Goal: Task Accomplishment & Management: Use online tool/utility

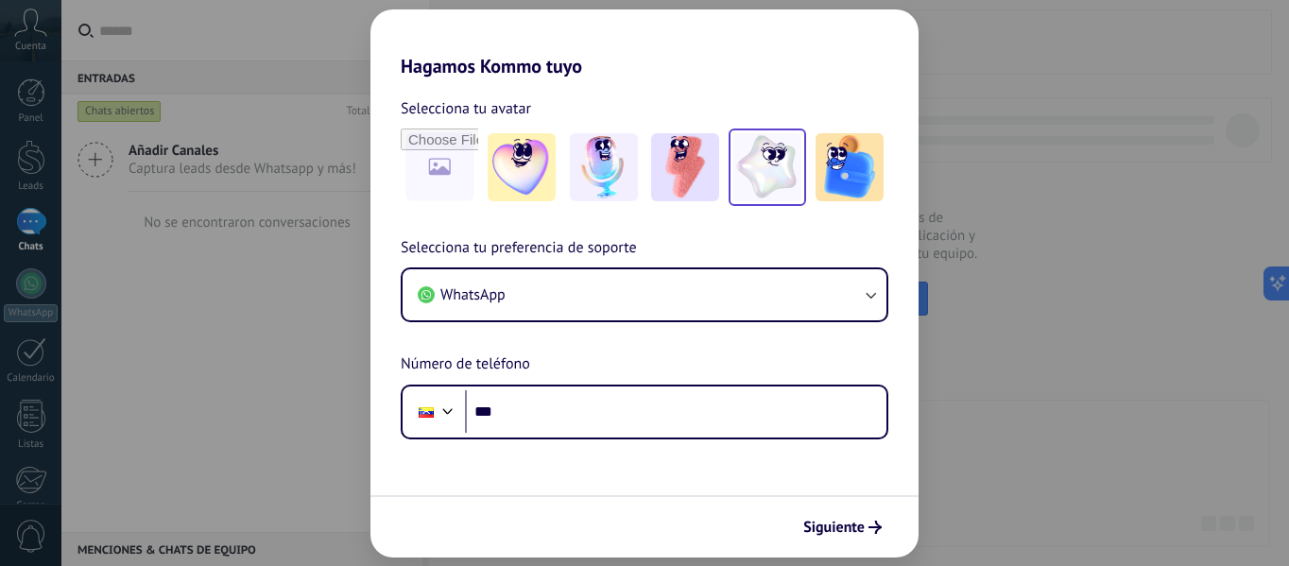
click at [765, 170] on img at bounding box center [767, 167] width 68 height 68
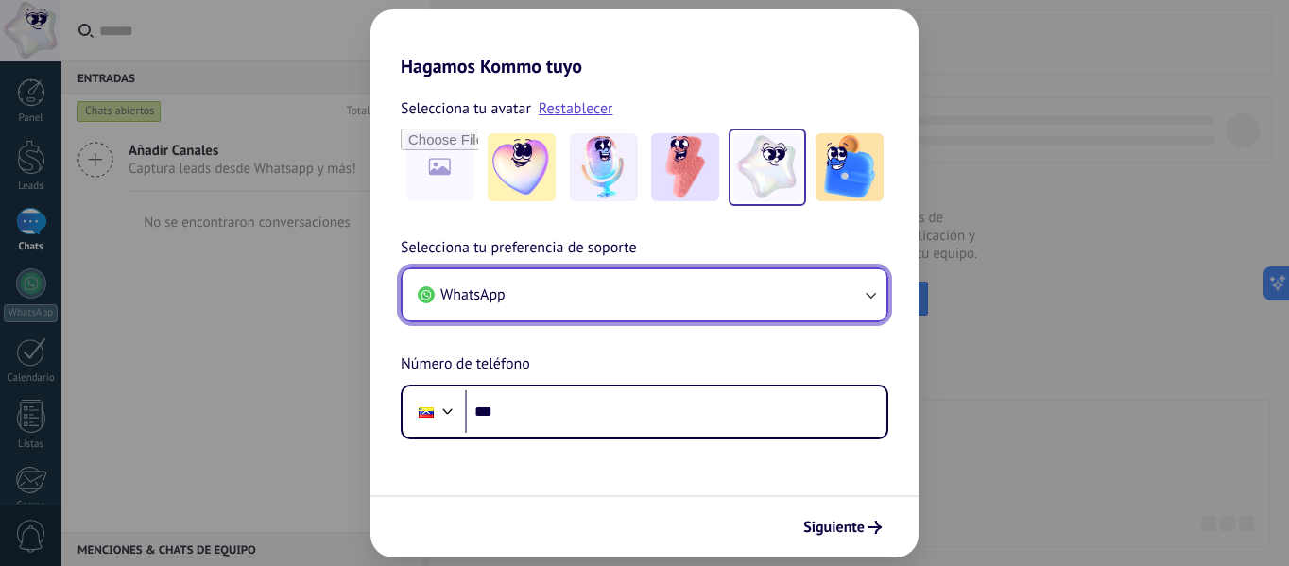
click at [774, 310] on button "WhatsApp" at bounding box center [645, 294] width 484 height 51
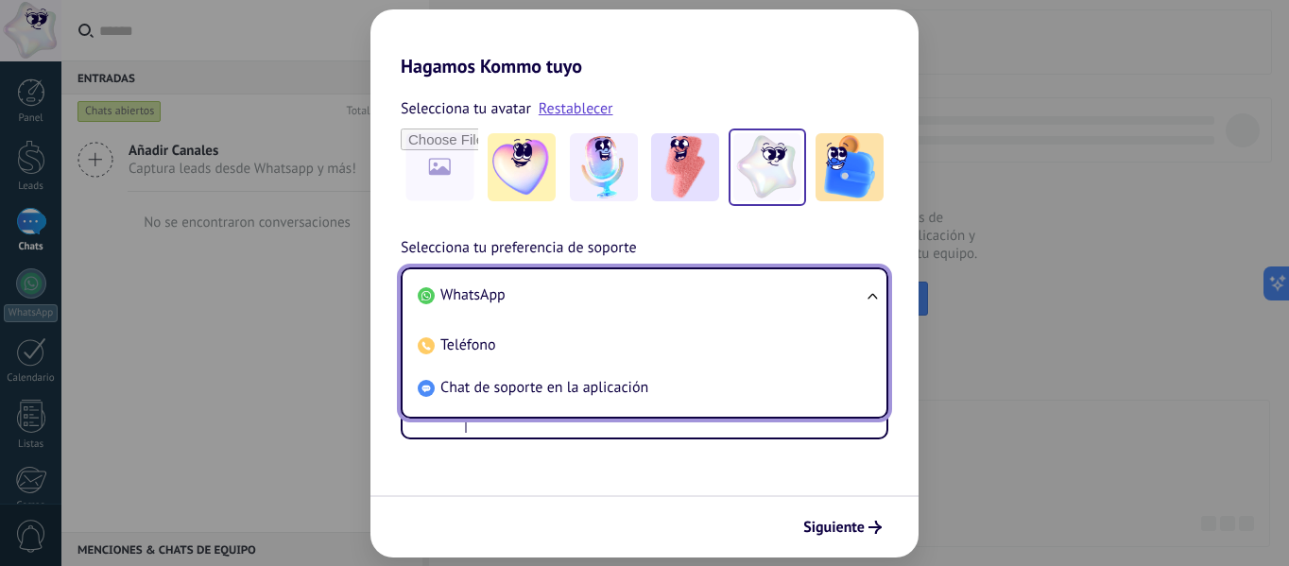
click at [482, 299] on span "WhatsApp" at bounding box center [472, 294] width 65 height 19
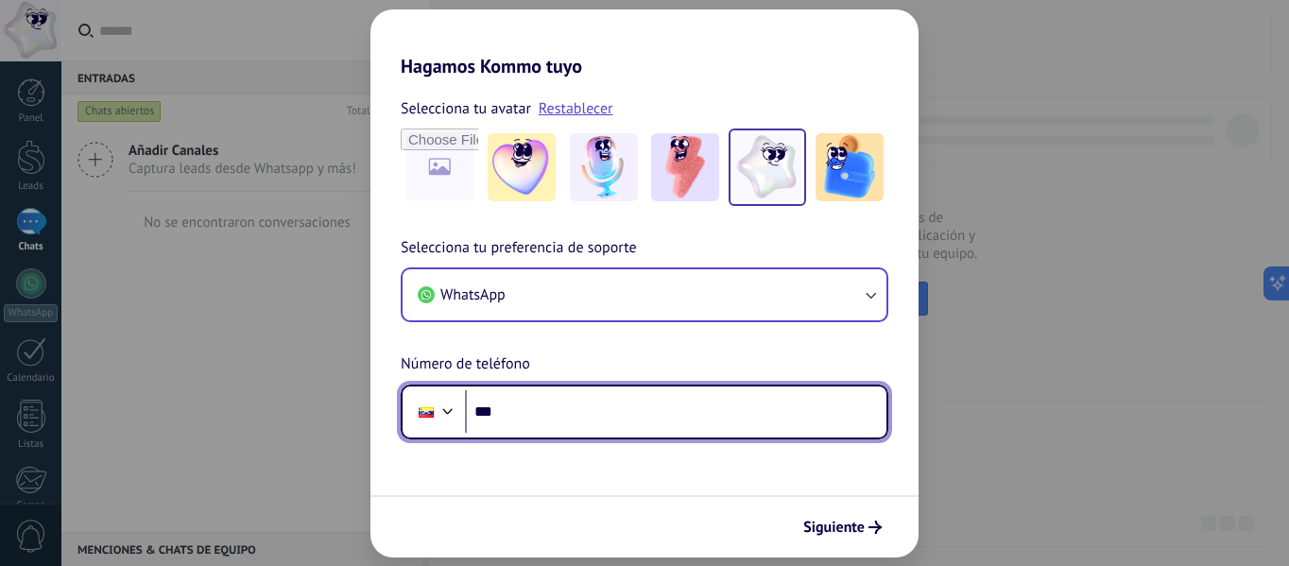
click at [534, 409] on input "***" at bounding box center [676, 411] width 422 height 43
type input "**********"
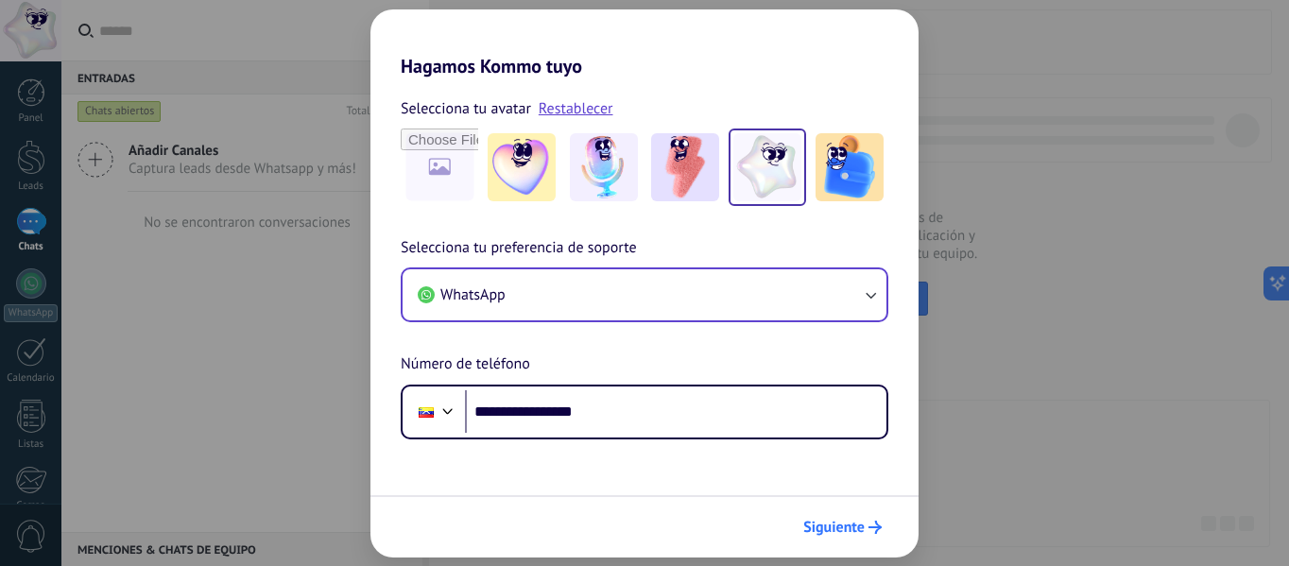
click at [840, 521] on span "Siguiente" at bounding box center [833, 527] width 61 height 13
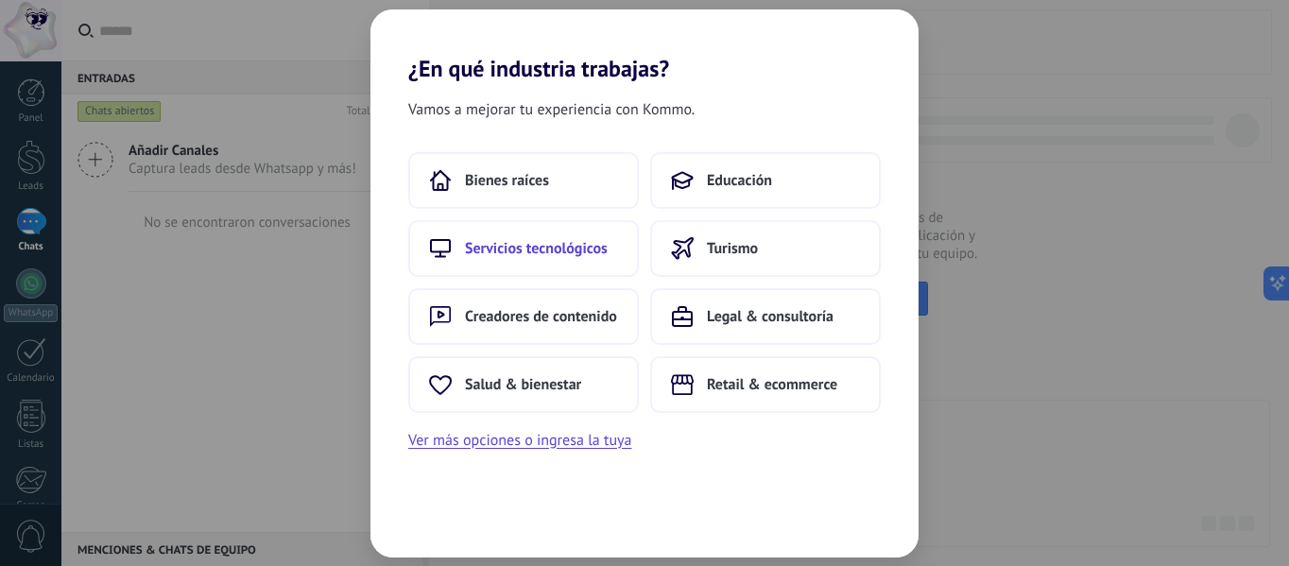
click at [586, 242] on span "Servicios tecnológicos" at bounding box center [536, 248] width 143 height 19
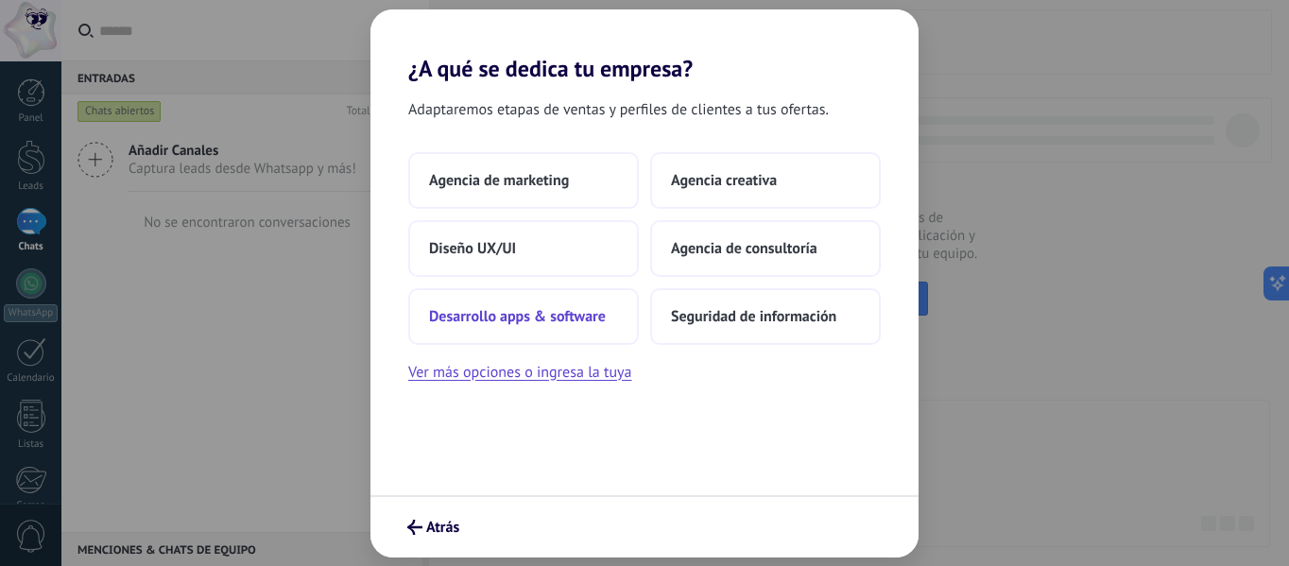
click at [512, 316] on span "Desarrollo apps & software" at bounding box center [517, 316] width 177 height 19
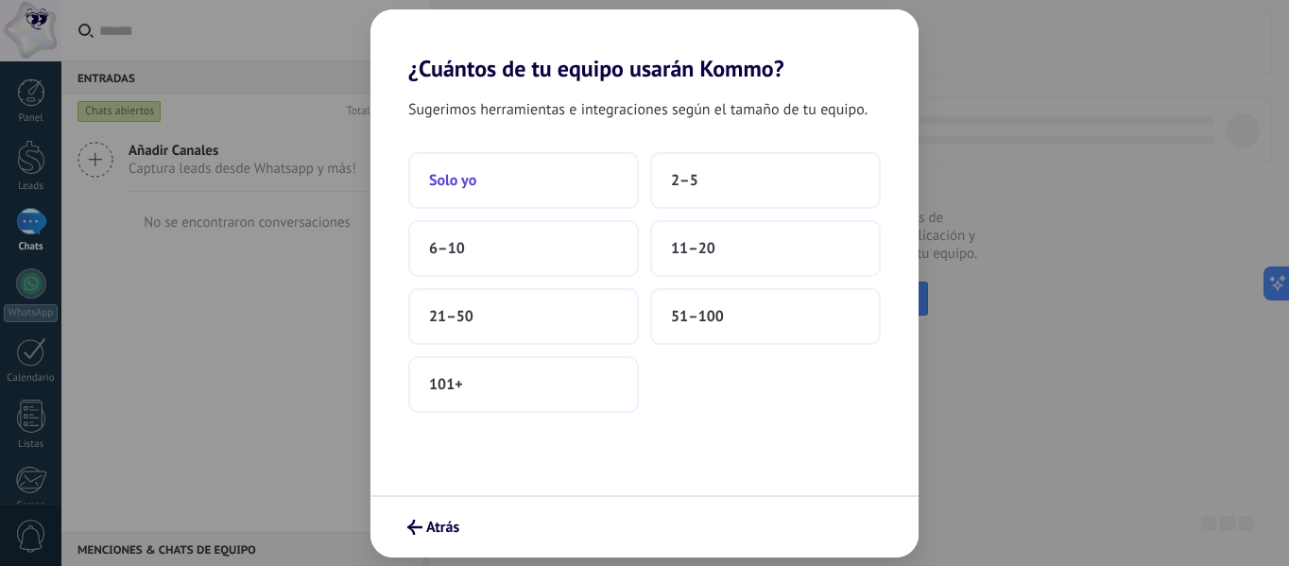
click at [466, 174] on span "Solo yo" at bounding box center [452, 180] width 47 height 19
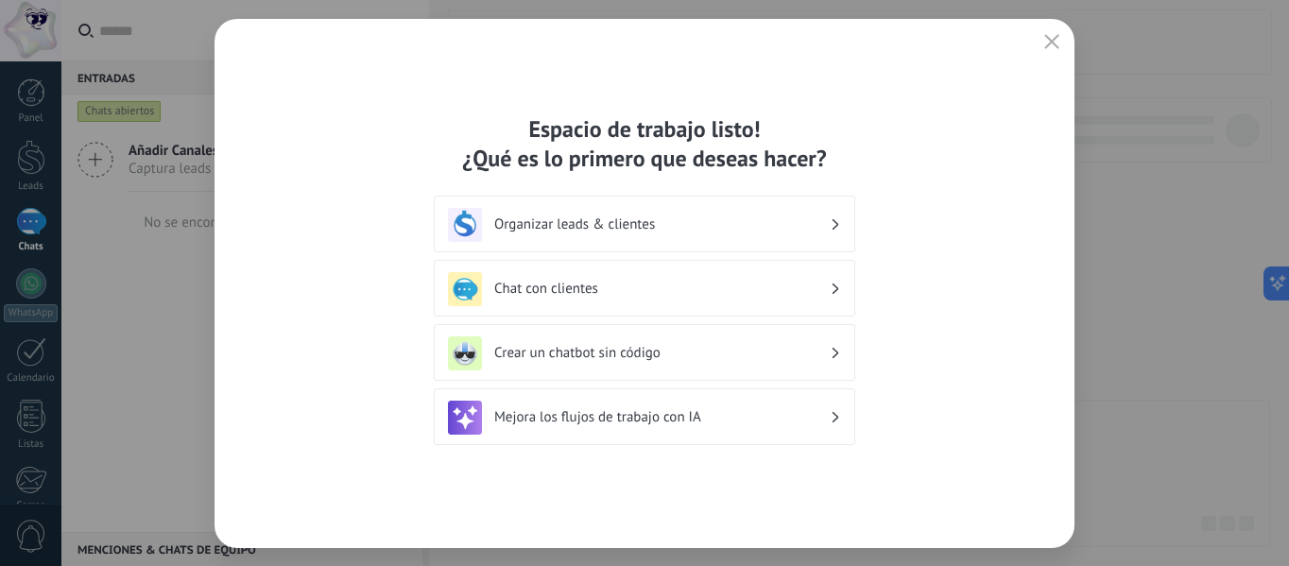
click at [1047, 43] on icon "button" at bounding box center [1051, 41] width 15 height 15
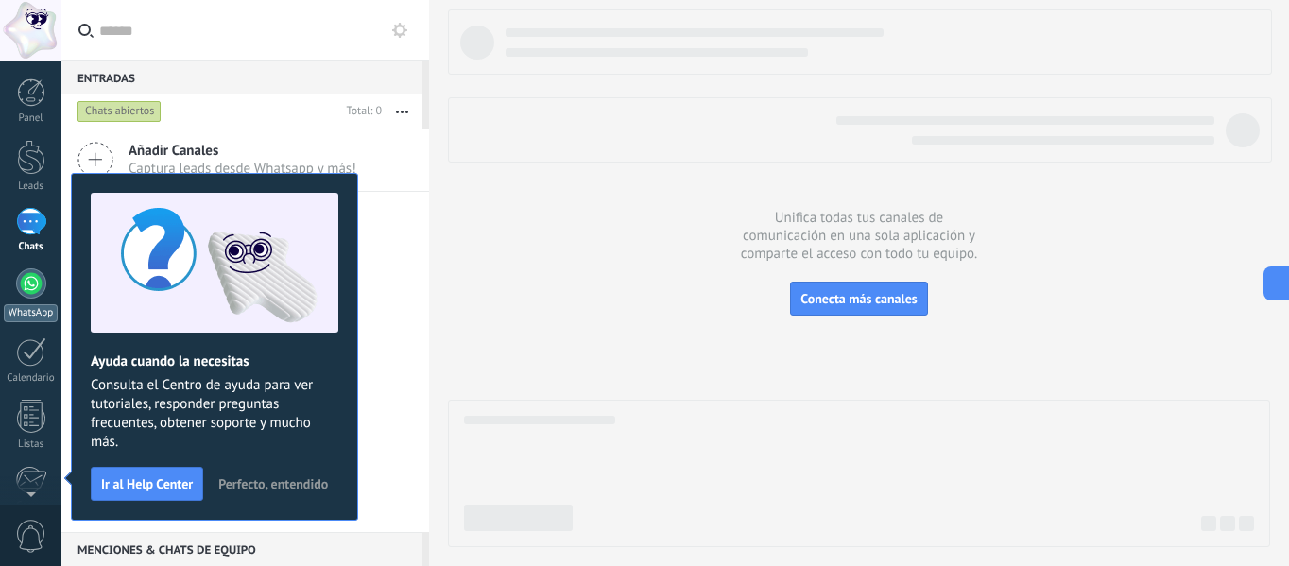
click at [41, 278] on div at bounding box center [31, 283] width 30 height 30
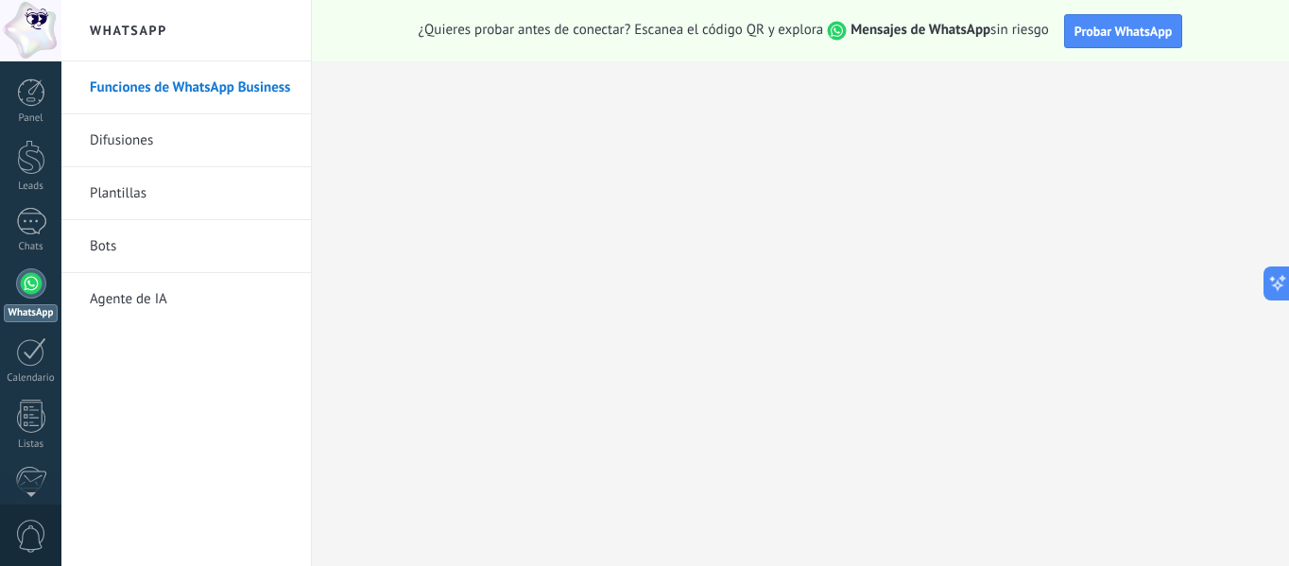
click at [125, 146] on link "Difusiones" at bounding box center [191, 140] width 202 height 53
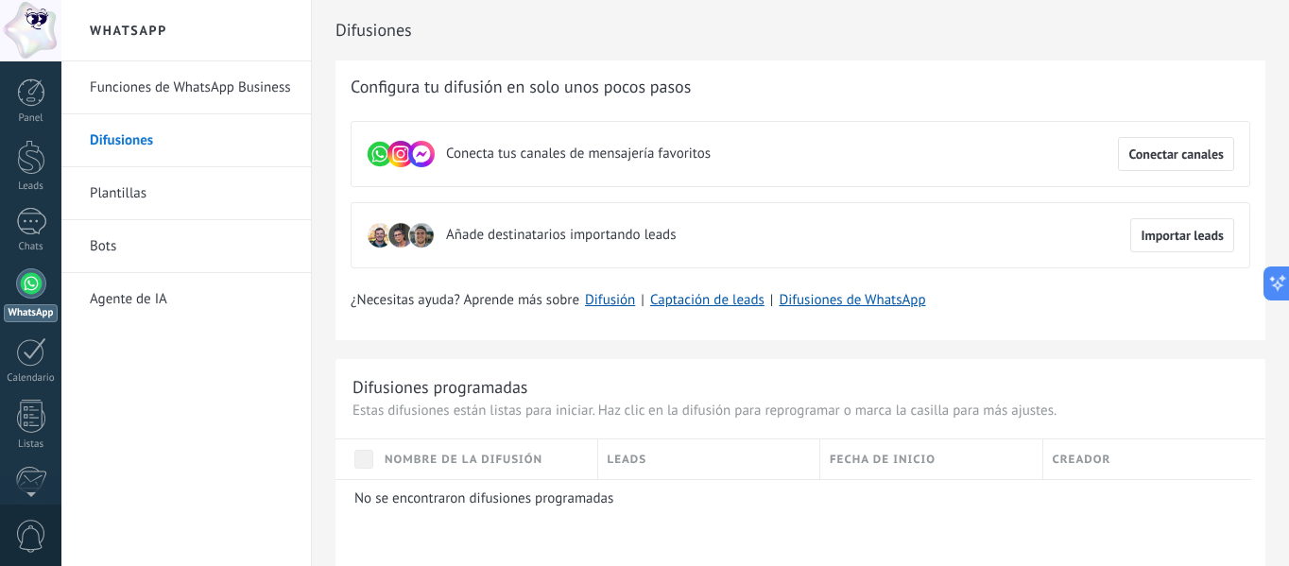
click at [129, 184] on link "Plantillas" at bounding box center [191, 193] width 202 height 53
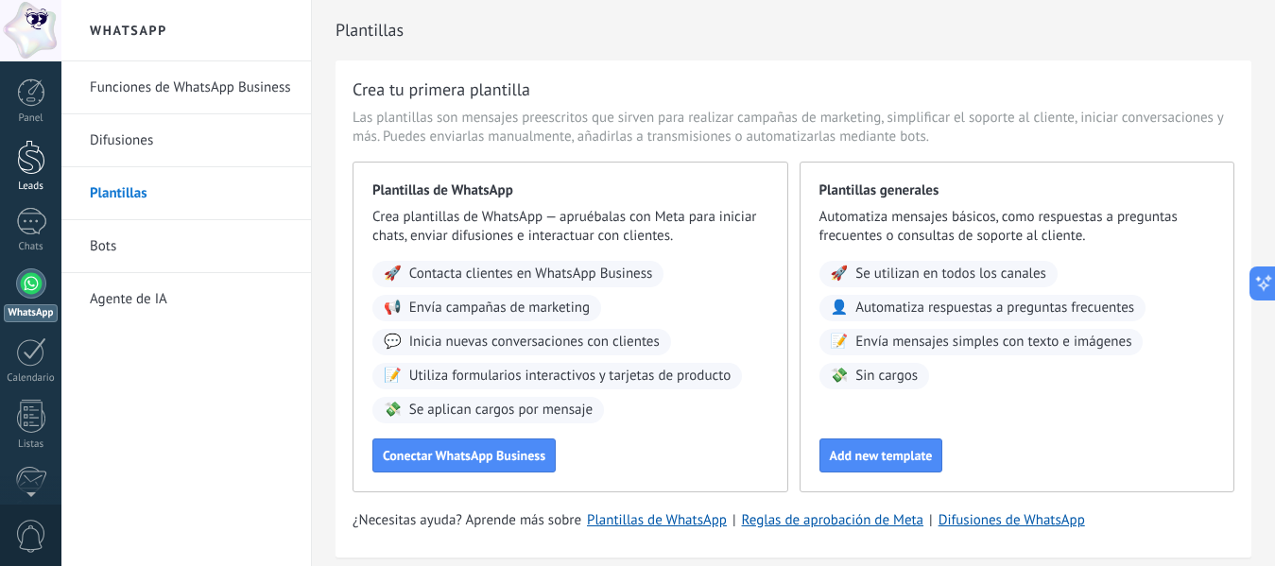
click at [49, 141] on link "Leads" at bounding box center [30, 166] width 61 height 53
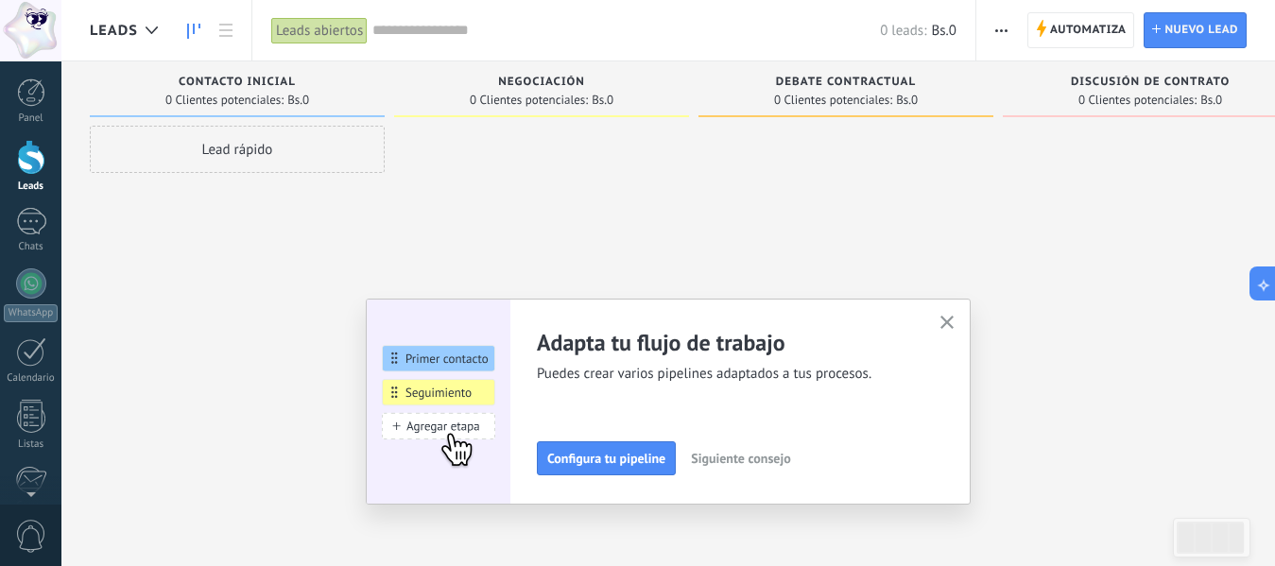
click at [947, 319] on icon "button" at bounding box center [947, 323] width 14 height 14
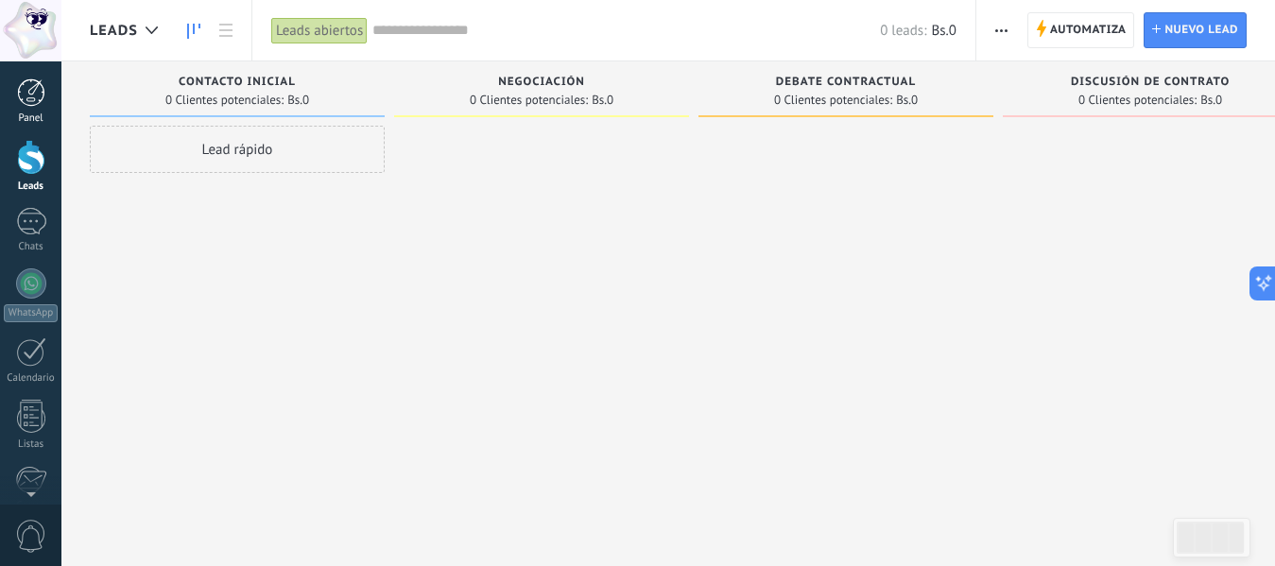
click at [18, 111] on link "Panel" at bounding box center [30, 101] width 61 height 46
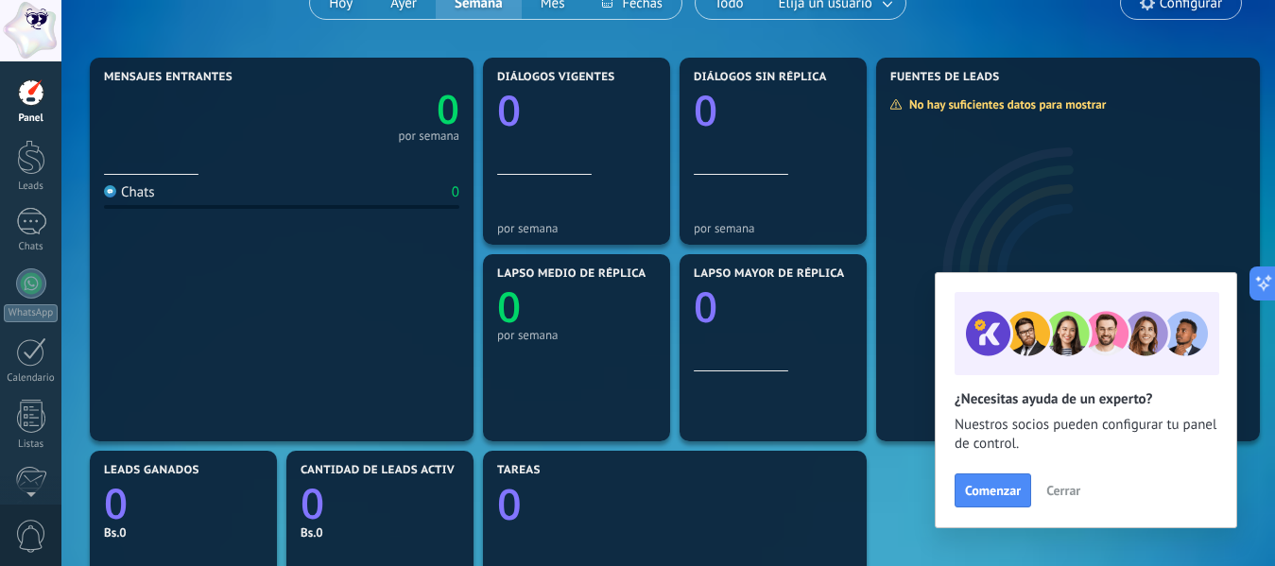
scroll to position [192, 0]
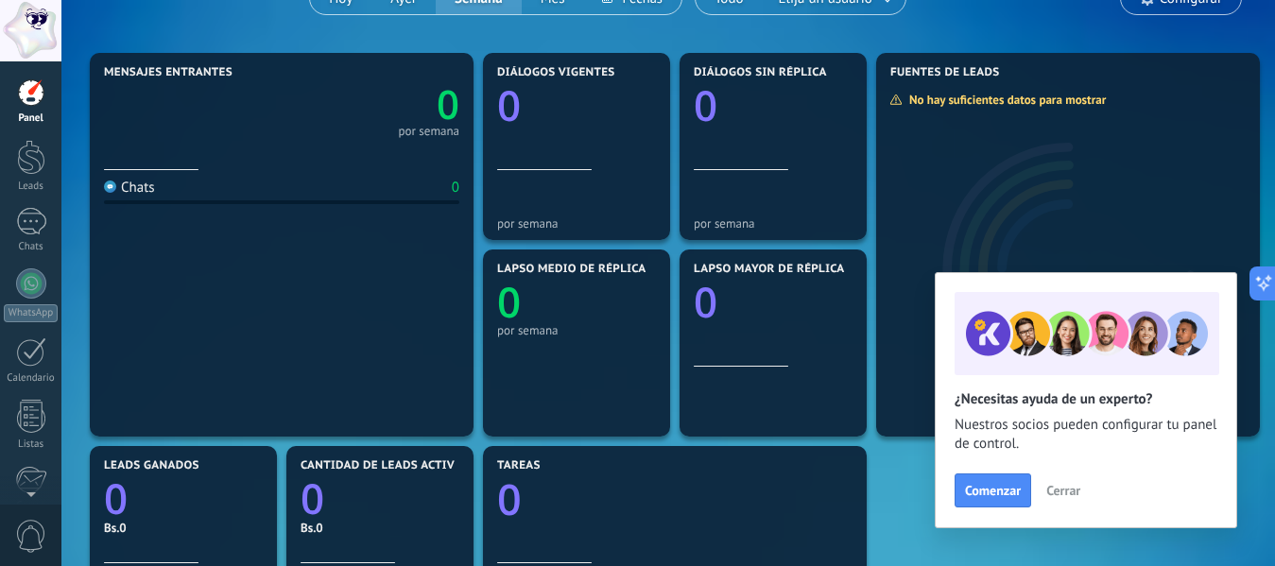
click at [1071, 497] on span "Cerrar" at bounding box center [1063, 490] width 34 height 13
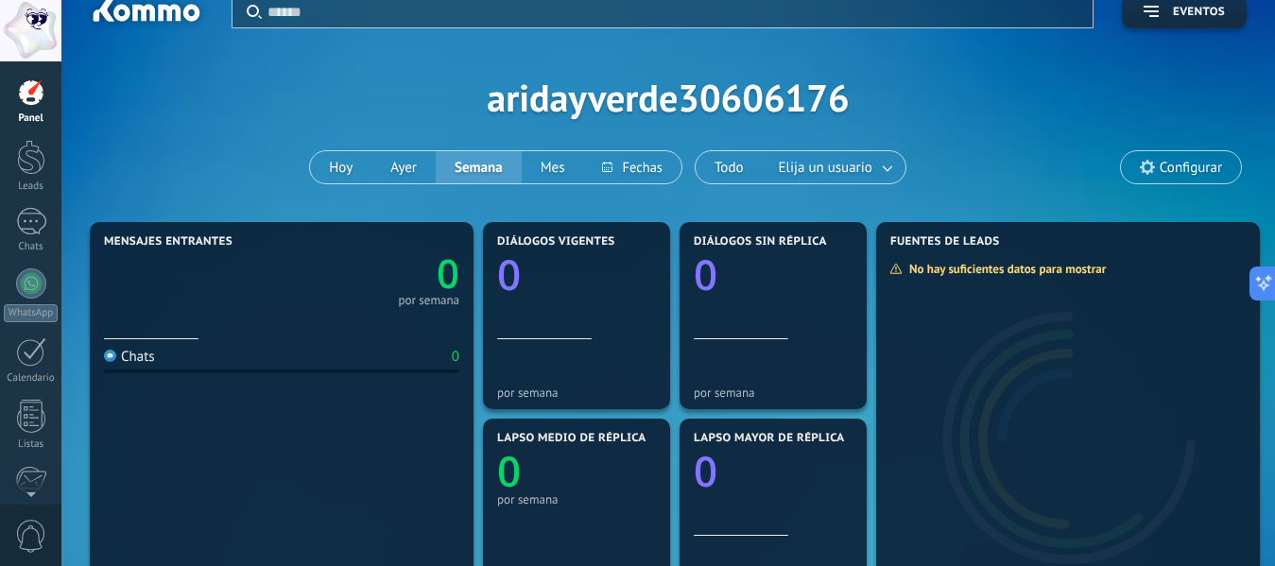
scroll to position [0, 0]
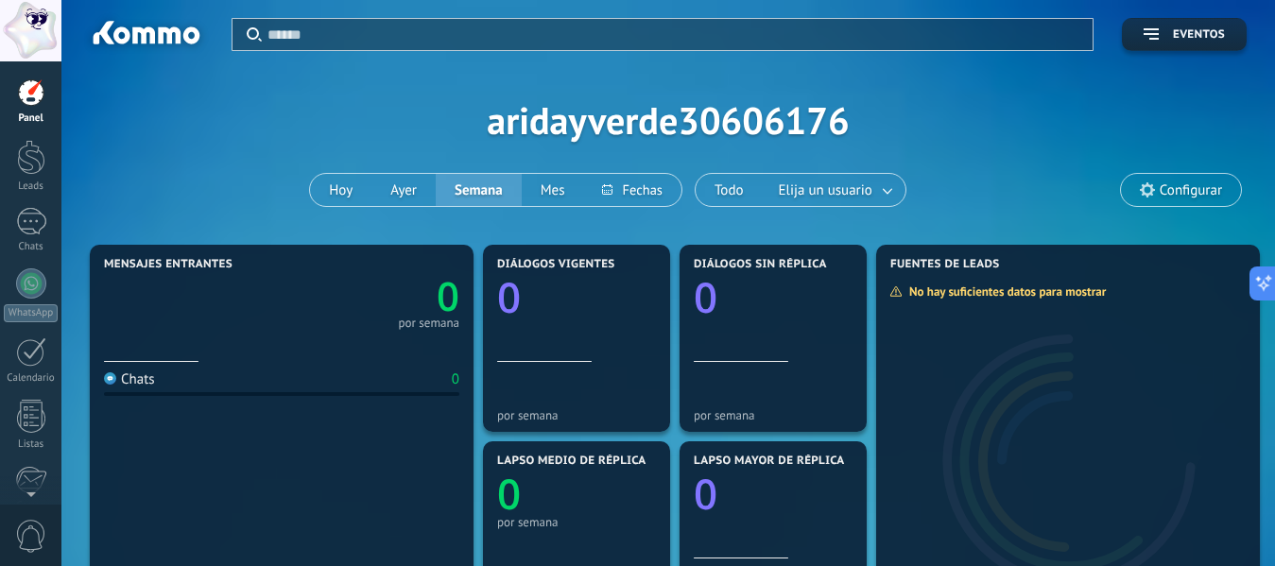
click at [9, 14] on div at bounding box center [30, 30] width 61 height 61
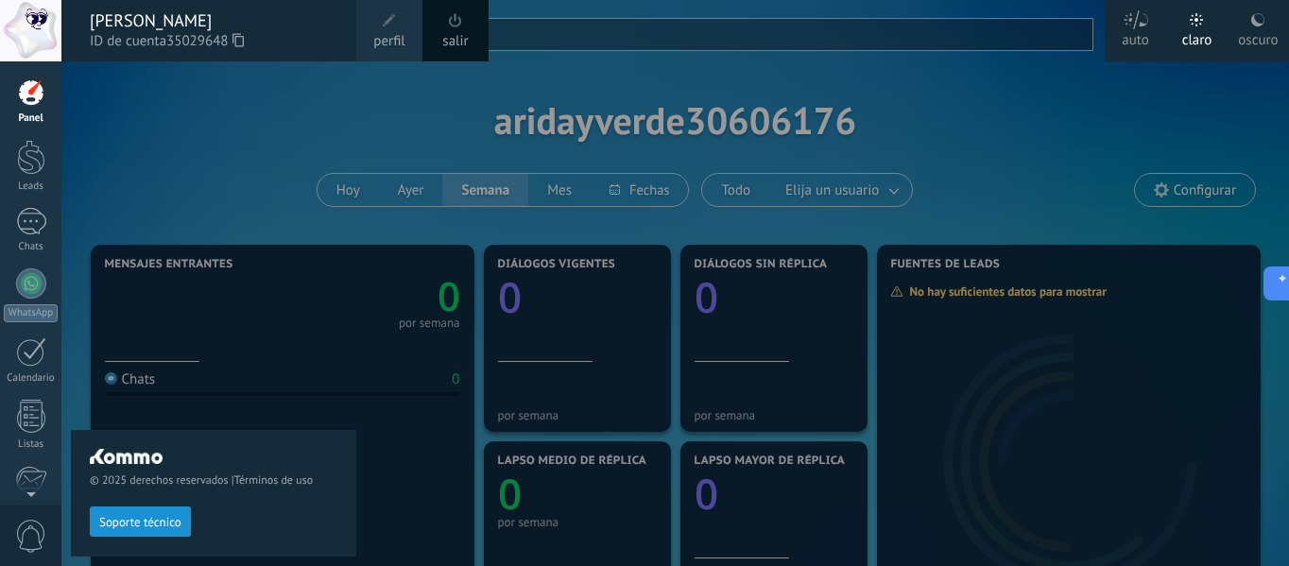
click at [9, 14] on div at bounding box center [30, 30] width 61 height 61
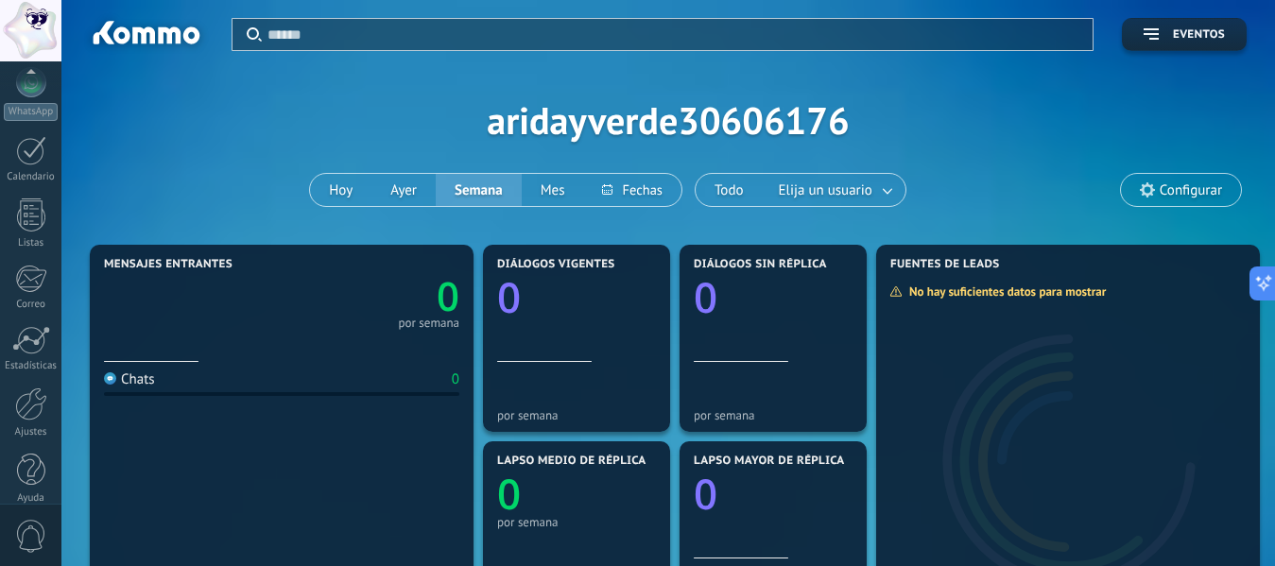
scroll to position [220, 0]
click at [27, 453] on div at bounding box center [31, 451] width 28 height 33
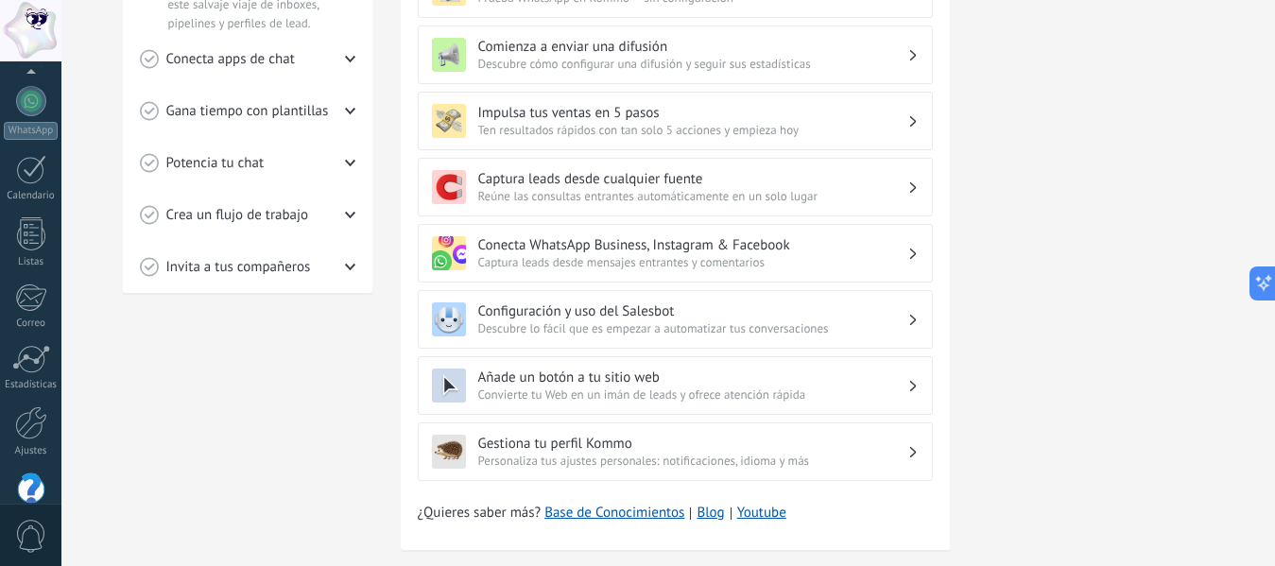
scroll to position [145, 0]
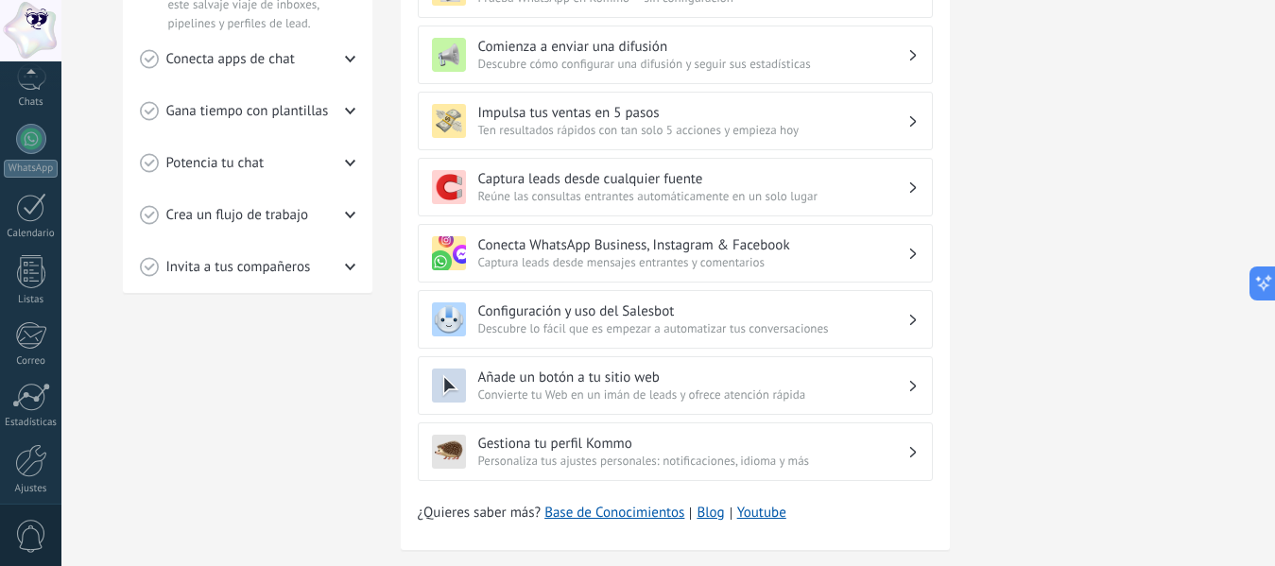
click at [1163, 334] on div "💎 Prueba gratis en curso Días restantes 14 Suscríbete ahora Obtén asistencia pe…" at bounding box center [1096, 48] width 236 height 1051
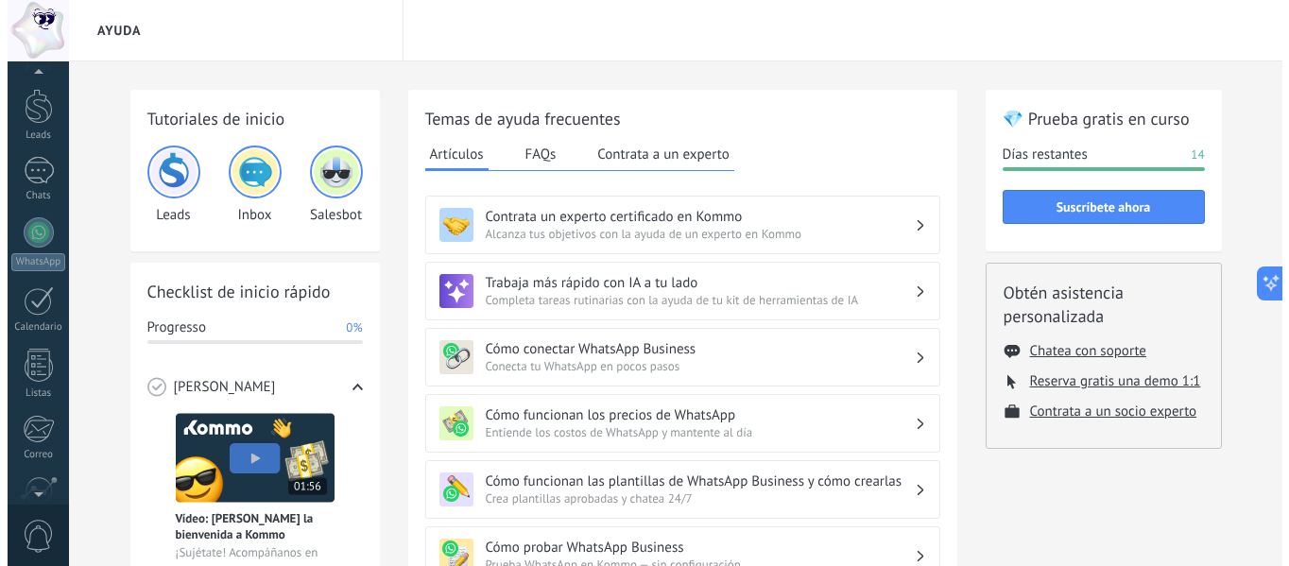
scroll to position [0, 0]
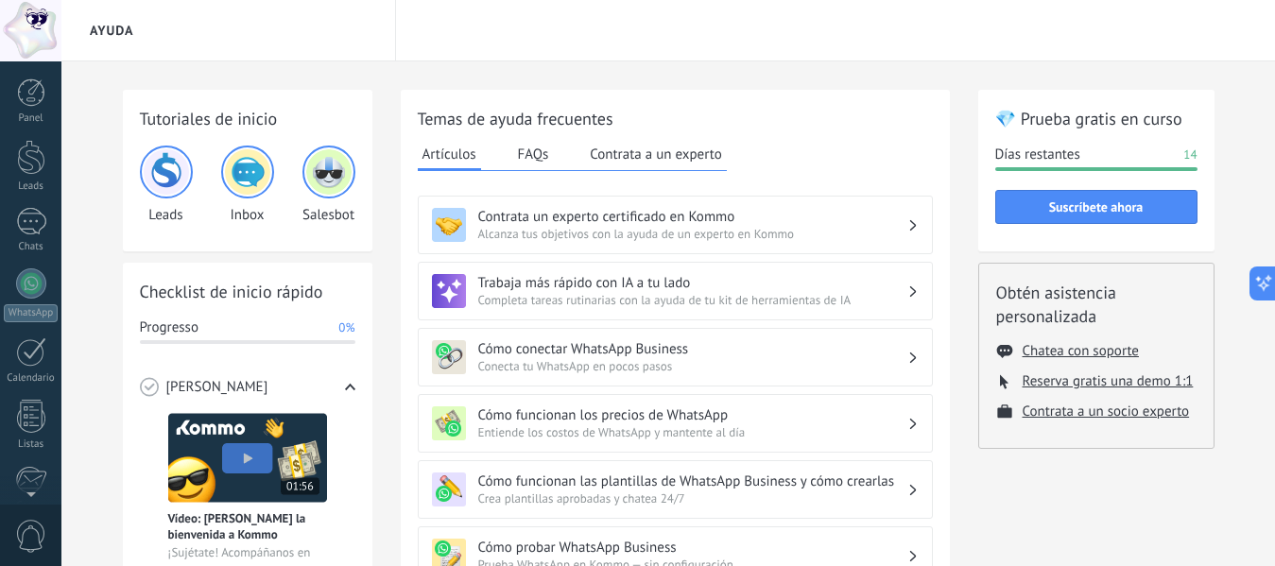
click at [31, 82] on div at bounding box center [31, 92] width 28 height 28
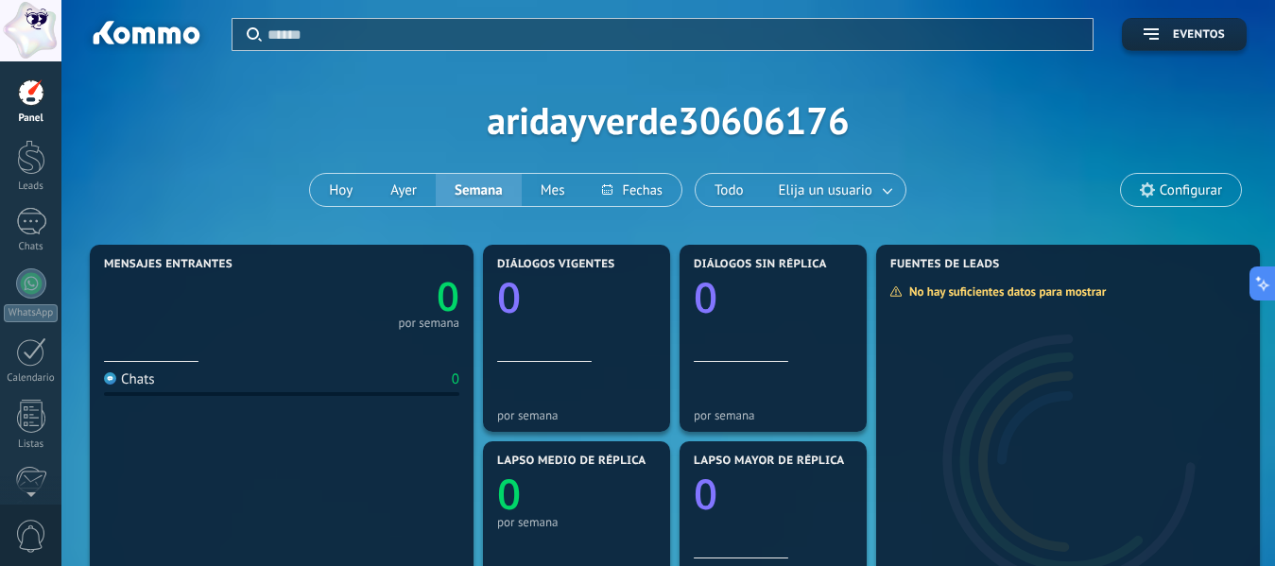
click at [54, 30] on div at bounding box center [30, 30] width 61 height 61
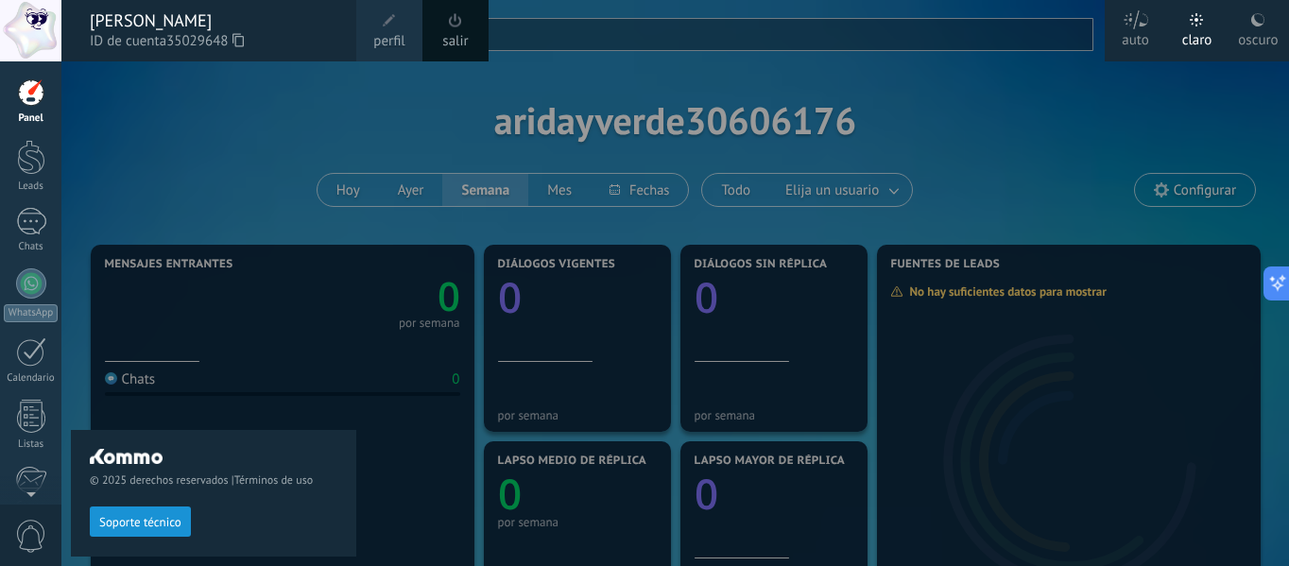
click at [1257, 29] on div "oscuro" at bounding box center [1258, 36] width 40 height 49
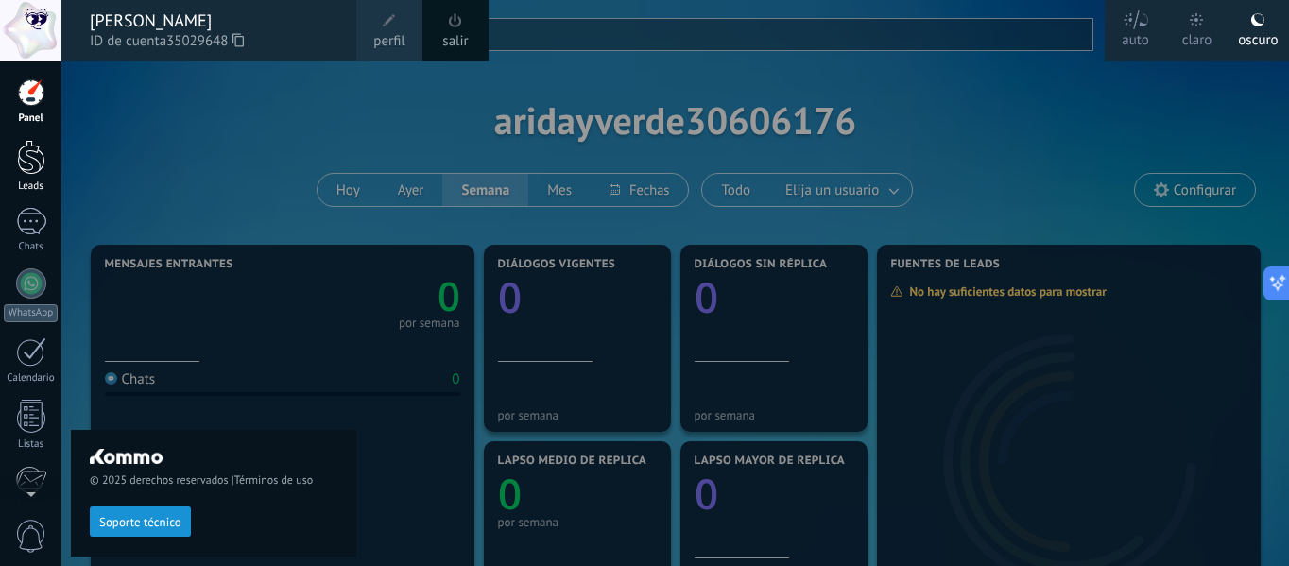
click at [58, 172] on link "Leads" at bounding box center [30, 166] width 61 height 53
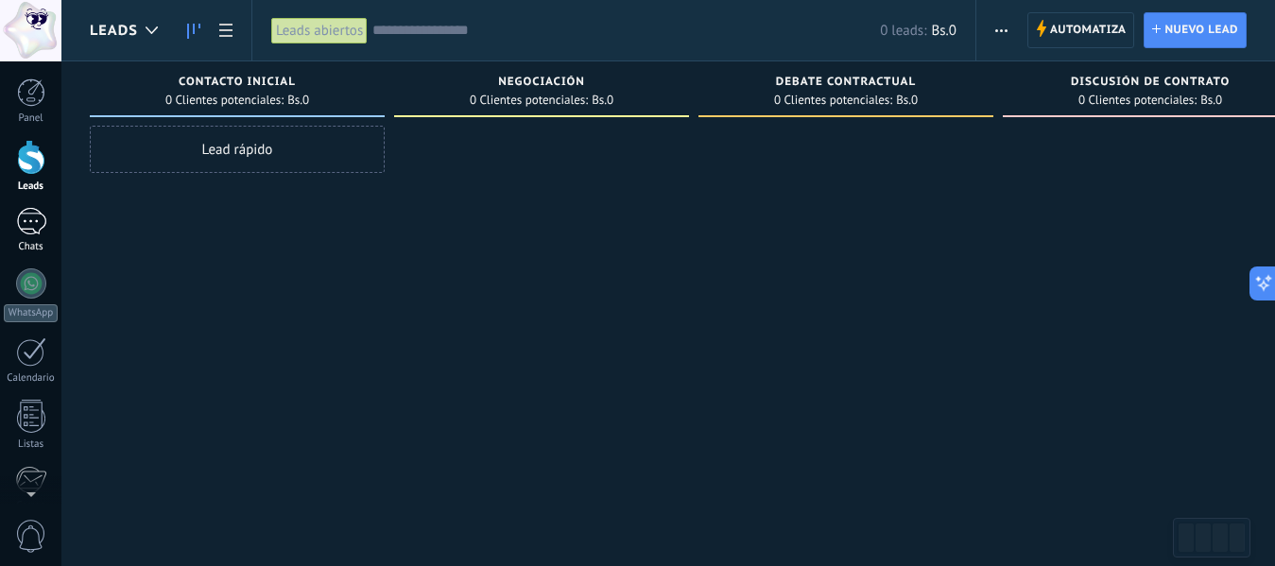
click at [35, 216] on div at bounding box center [31, 221] width 30 height 27
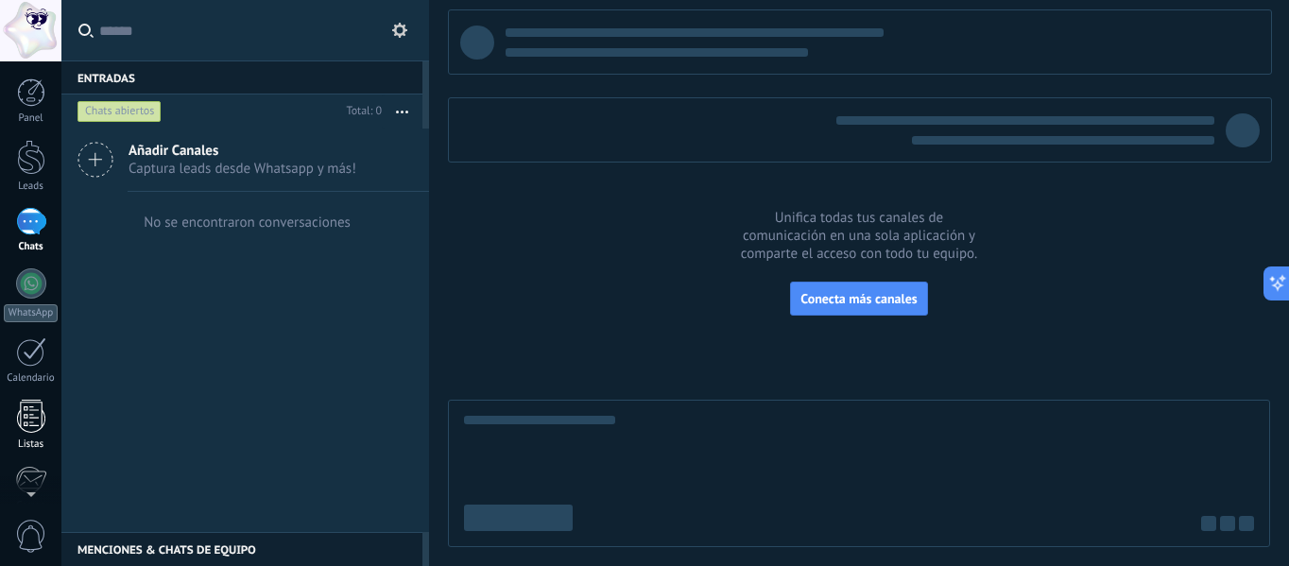
click at [30, 413] on div at bounding box center [31, 416] width 28 height 33
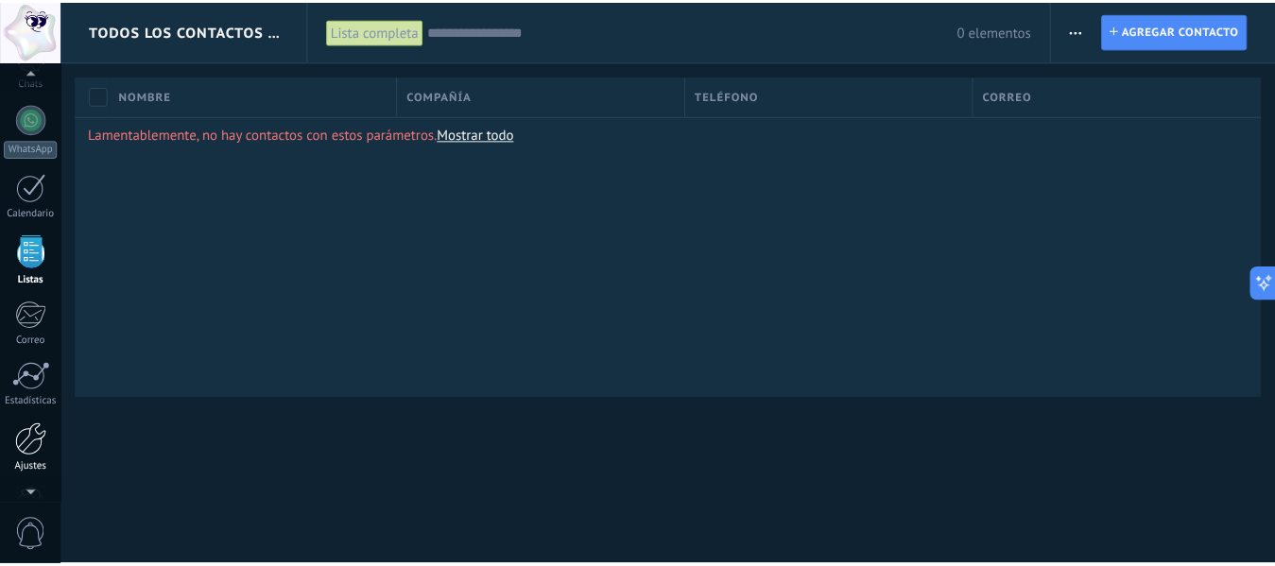
scroll to position [167, 0]
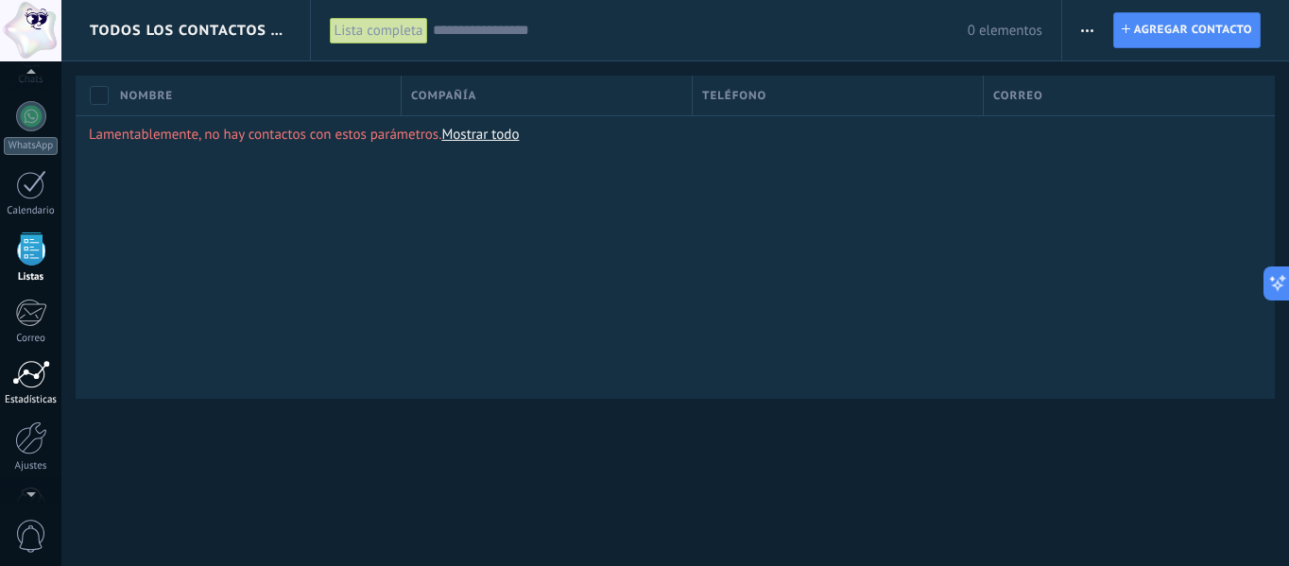
click at [32, 390] on link "Estadísticas" at bounding box center [30, 383] width 61 height 46
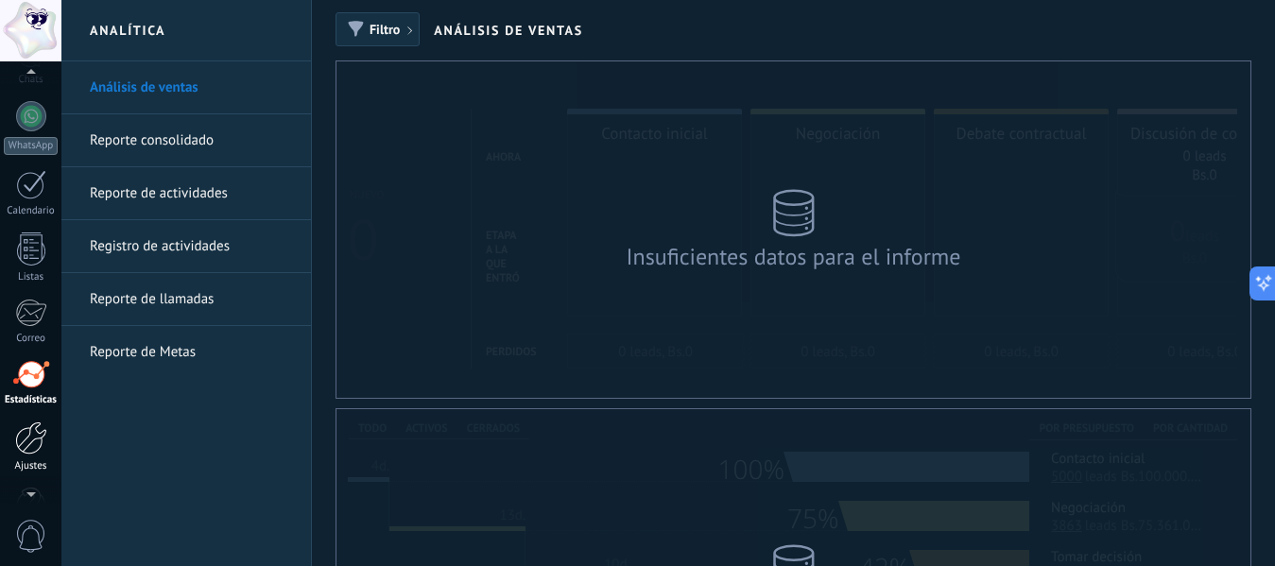
click at [32, 438] on div at bounding box center [31, 438] width 32 height 33
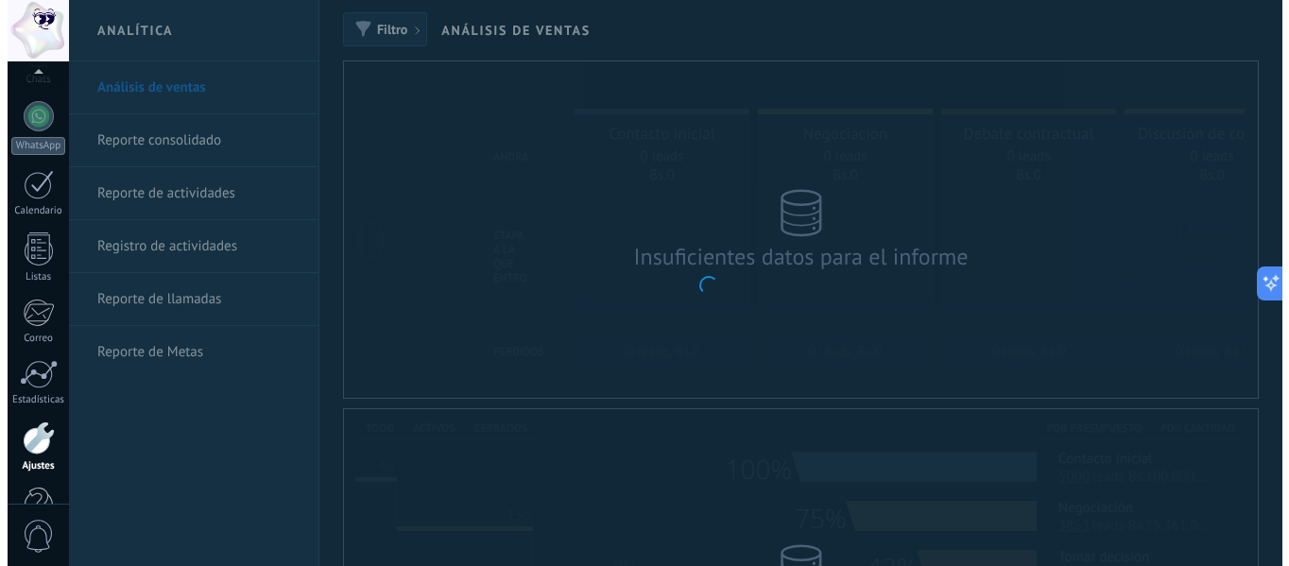
scroll to position [220, 0]
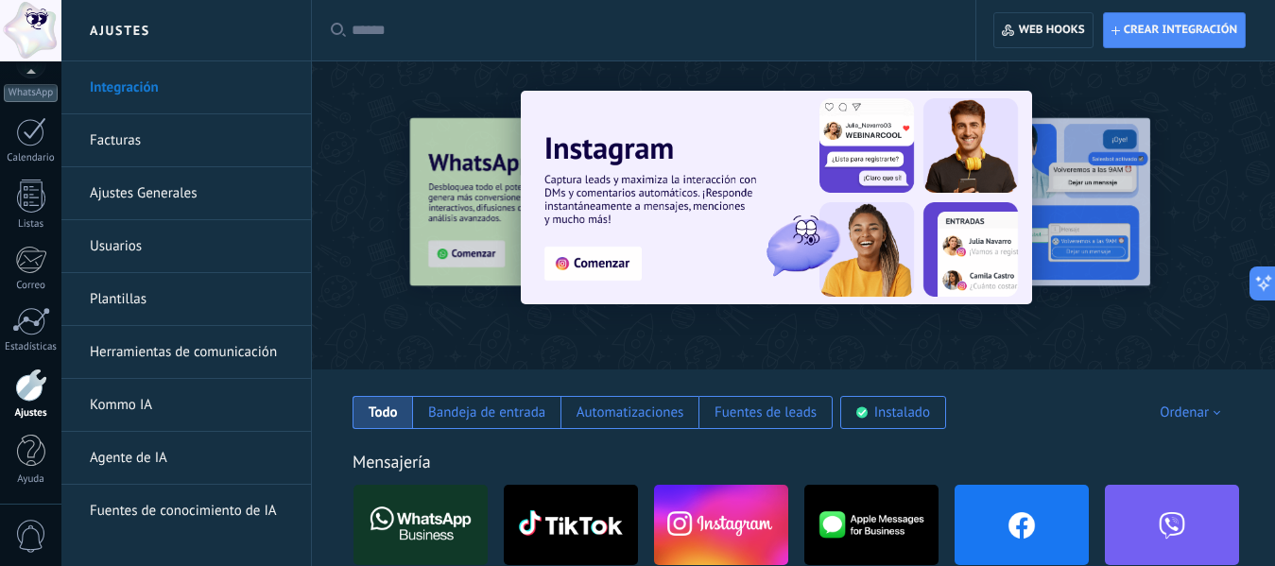
click at [193, 355] on link "Herramientas de comunicación" at bounding box center [191, 352] width 202 height 53
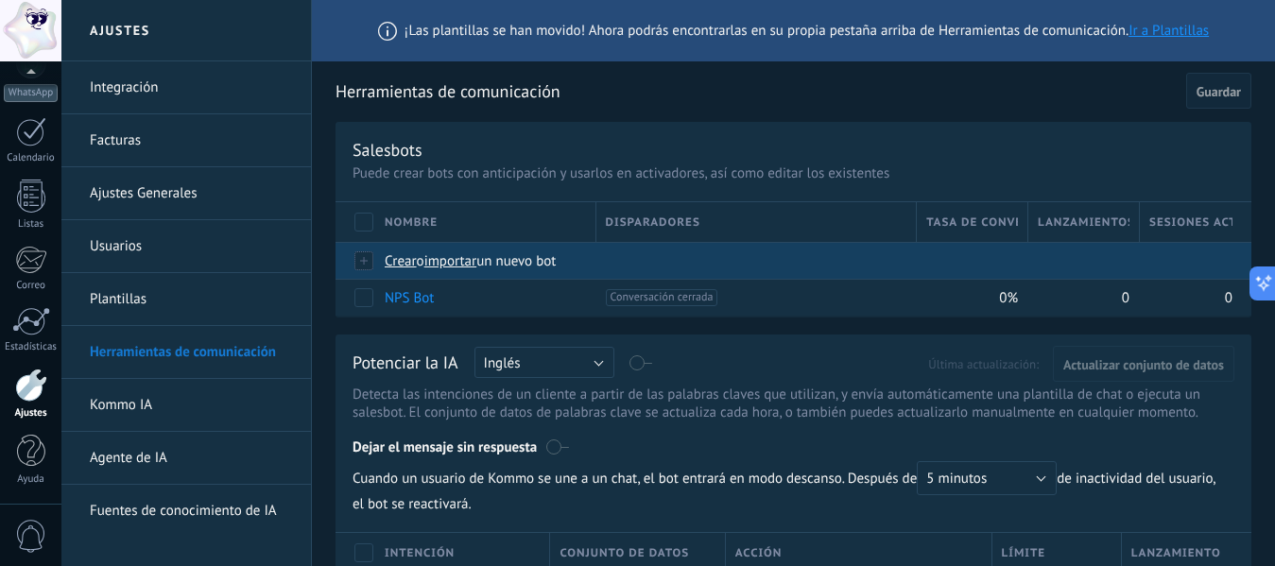
click at [498, 256] on span "un nuevo bot" at bounding box center [515, 261] width 79 height 18
click at [0, 0] on input "importar un nuevo bot" at bounding box center [0, 0] width 0 height 0
click at [392, 257] on span "Crear" at bounding box center [401, 261] width 32 height 18
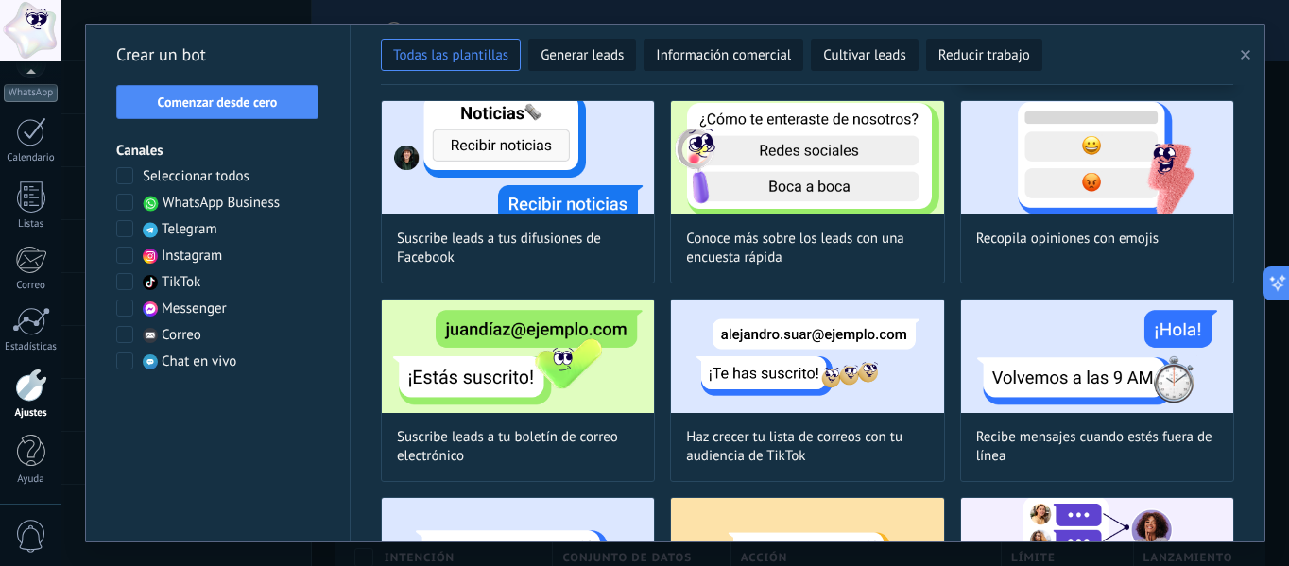
scroll to position [1248, 0]
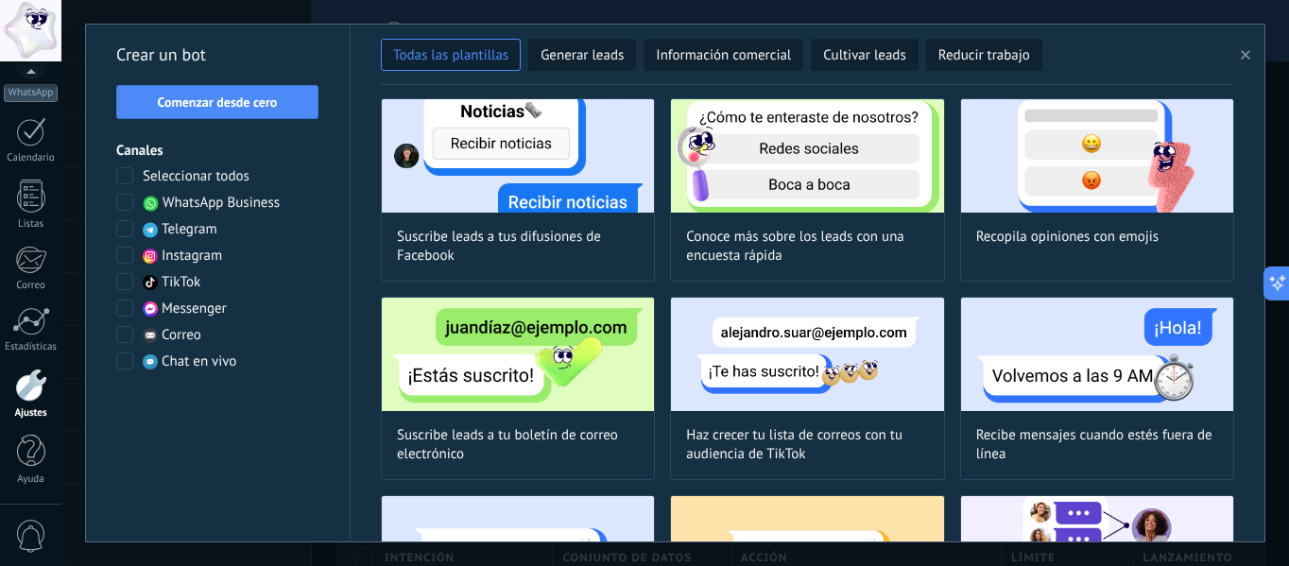
click at [129, 200] on span at bounding box center [124, 202] width 17 height 17
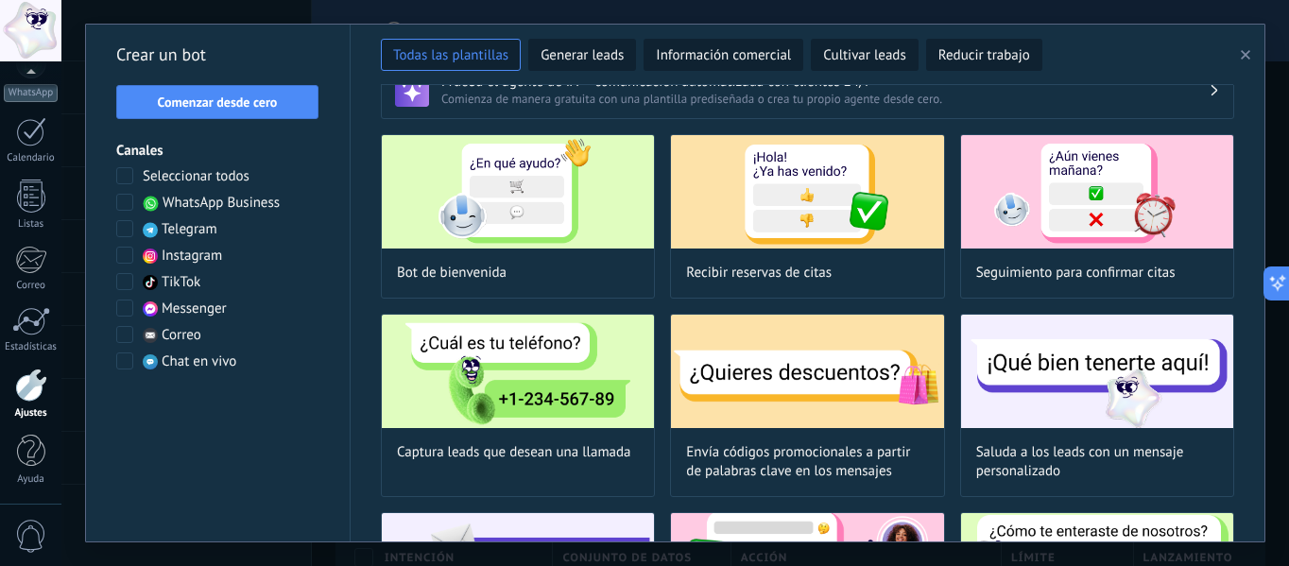
scroll to position [42, 0]
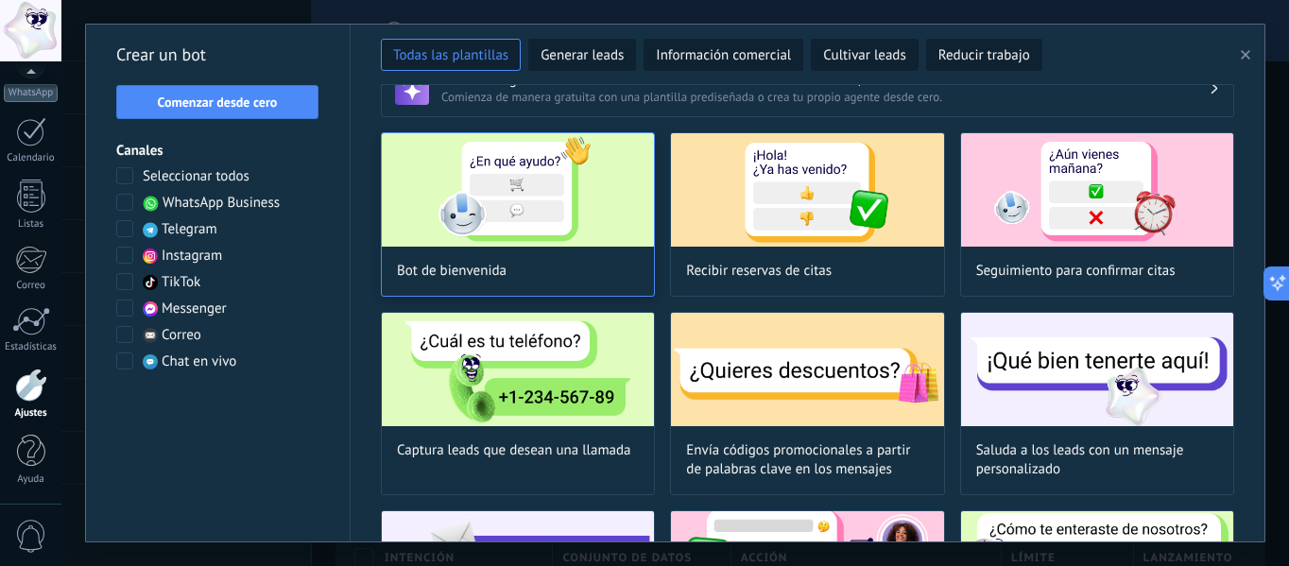
click at [526, 247] on div at bounding box center [518, 189] width 272 height 113
type input "**********"
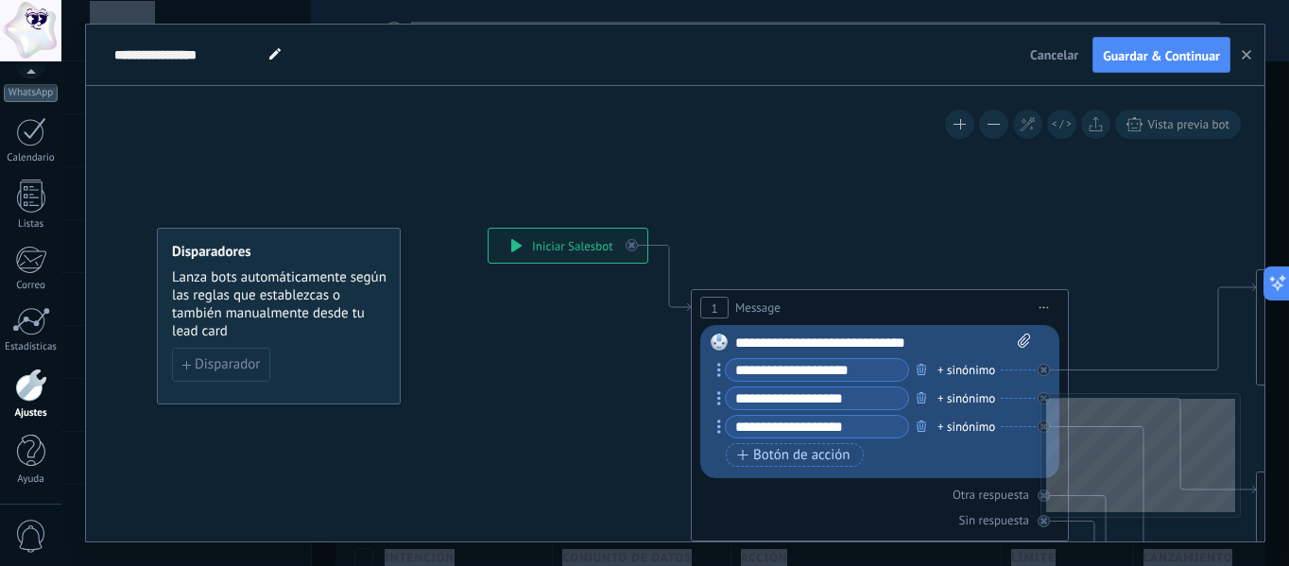
drag, startPoint x: 1285, startPoint y: 422, endPoint x: 1288, endPoint y: 447, distance: 25.7
click at [1288, 447] on html ".abccls-1,.abccls-2{fill-rule:evenodd}.abccls-2{fill:#fff} .abfcls-1{fill:none}…" at bounding box center [644, 283] width 1289 height 566
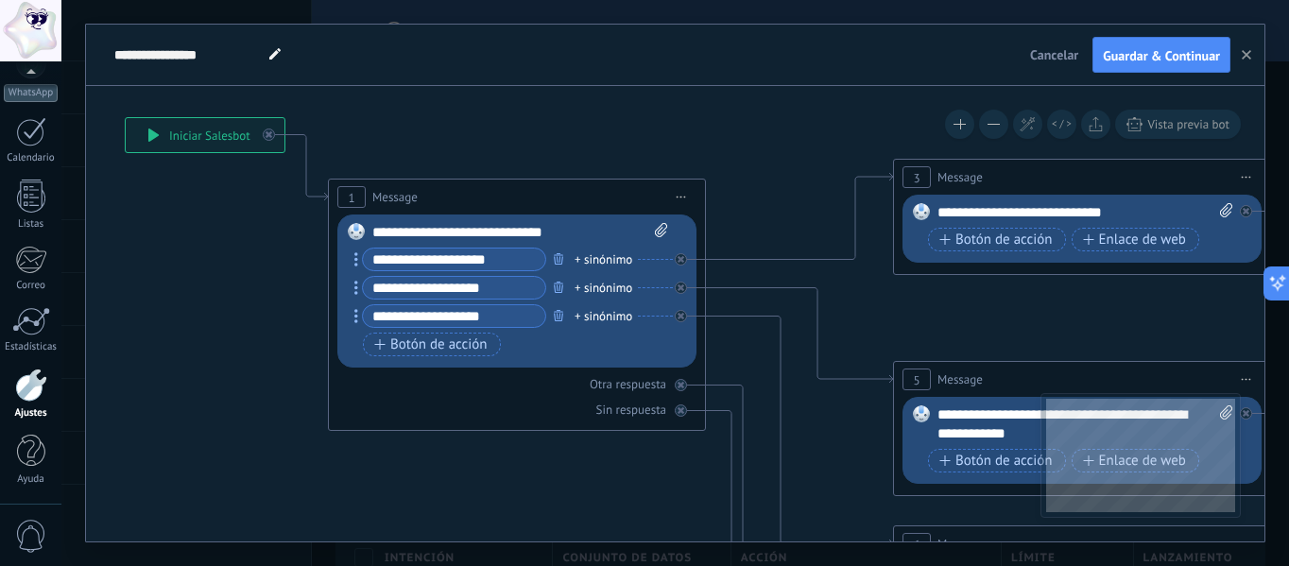
drag, startPoint x: 627, startPoint y: 434, endPoint x: 264, endPoint y: 323, distance: 379.4
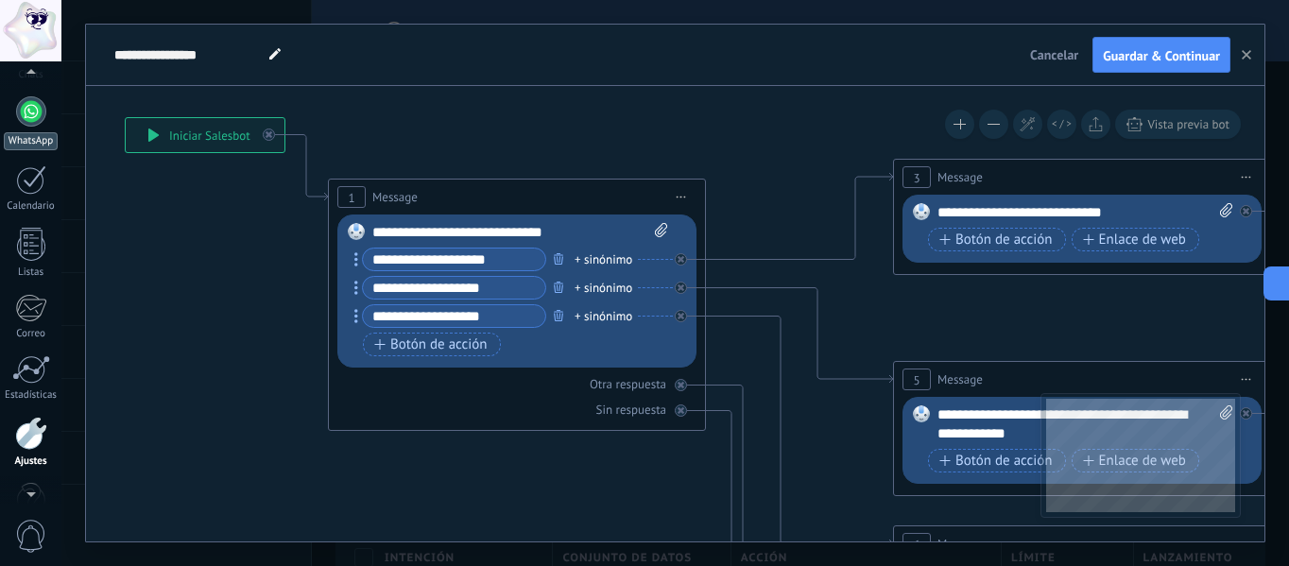
scroll to position [155, 0]
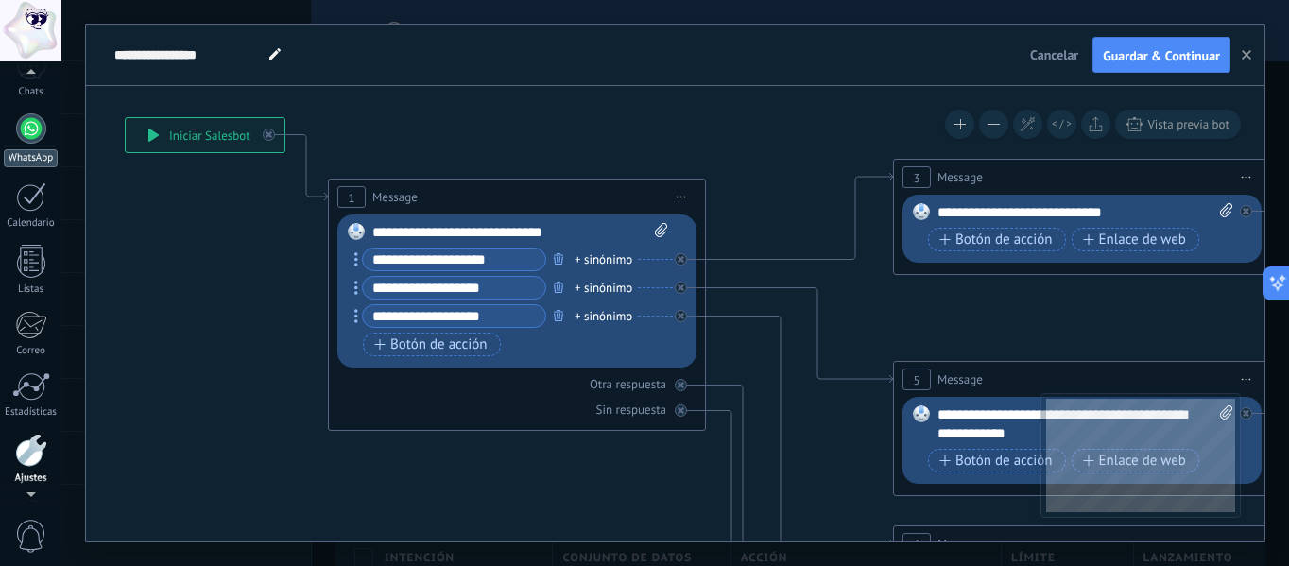
click at [20, 142] on link "WhatsApp" at bounding box center [30, 140] width 61 height 54
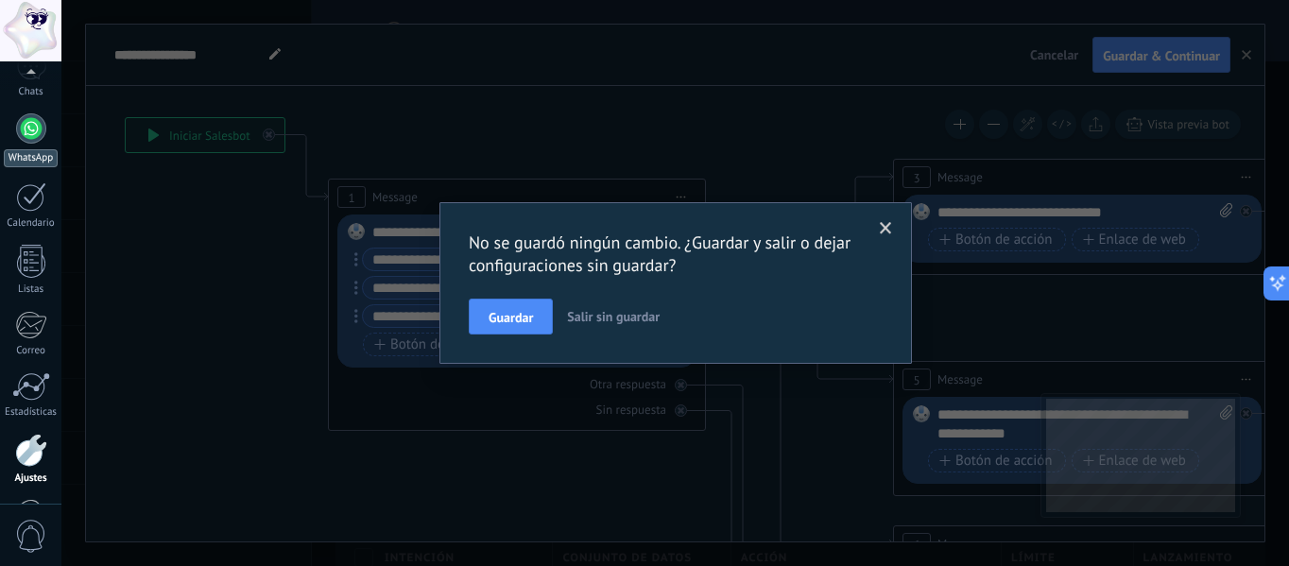
scroll to position [220, 0]
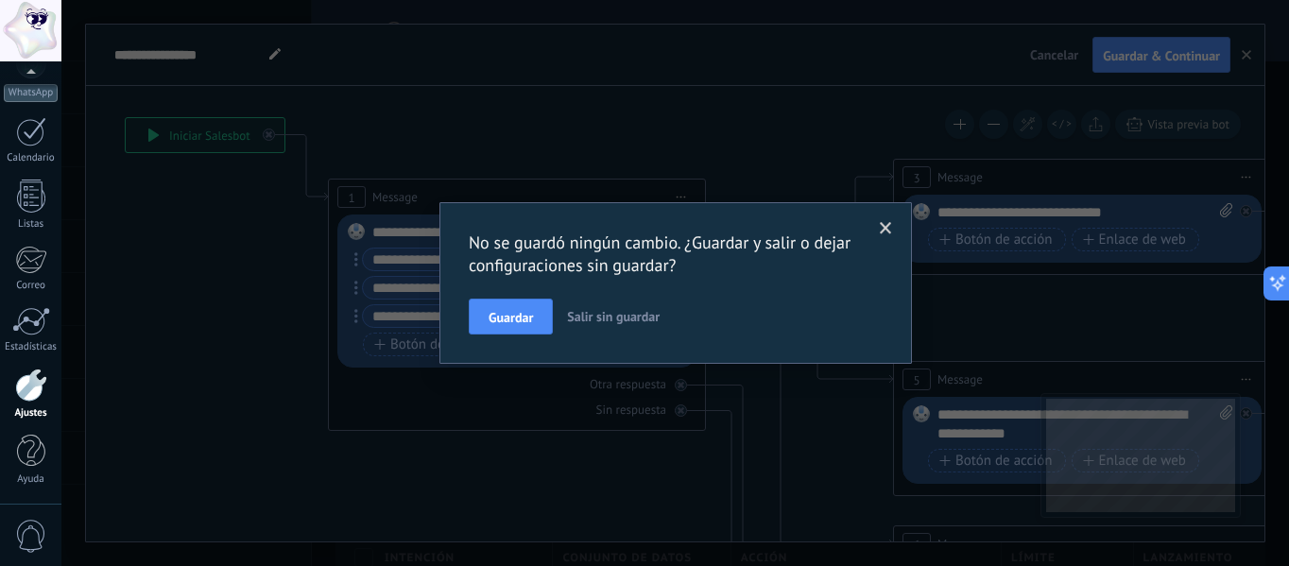
click at [627, 322] on span "Salir sin guardar" at bounding box center [613, 316] width 93 height 17
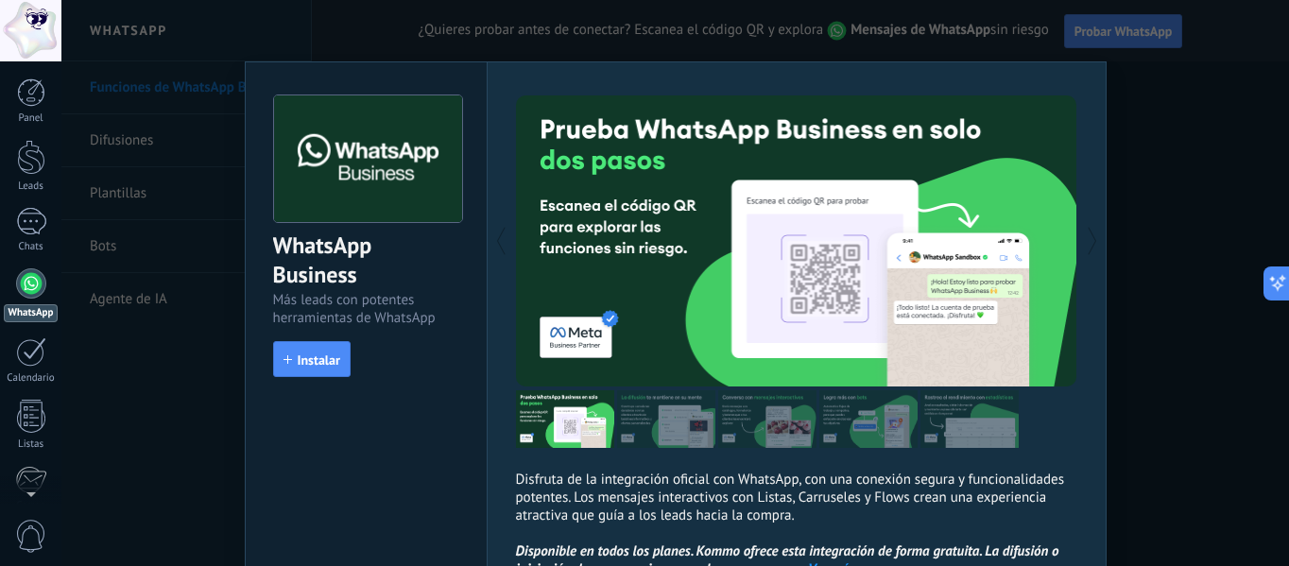
click at [1197, 216] on div "WhatsApp Business Más leads con potentes herramientas de WhatsApp install Insta…" at bounding box center [675, 283] width 1228 height 566
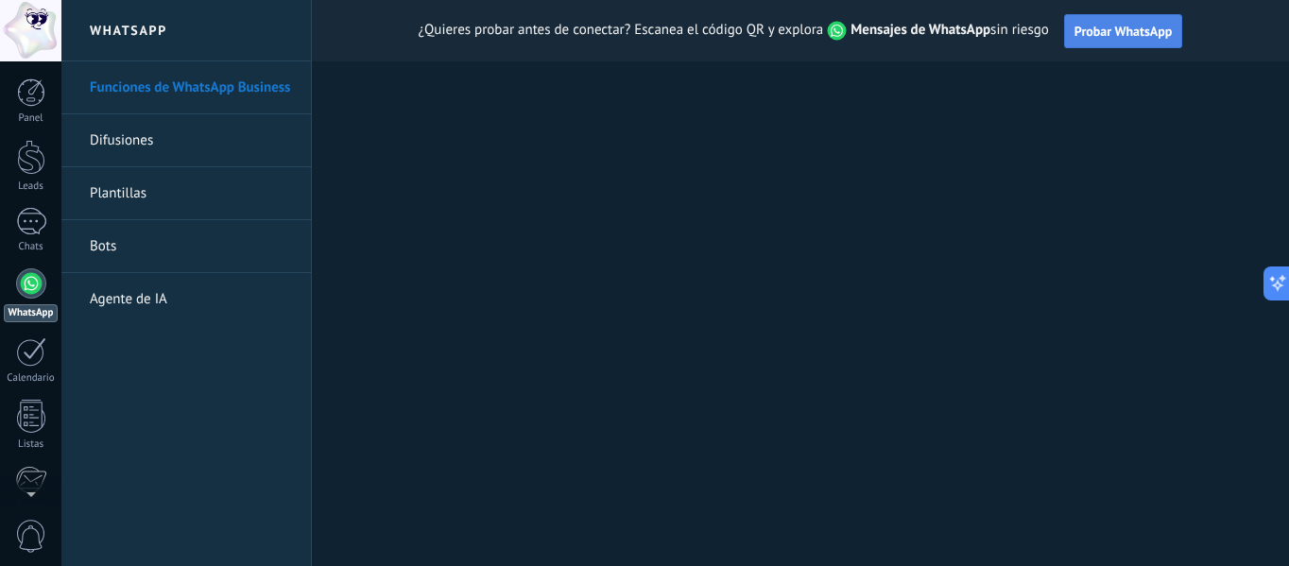
click at [1122, 30] on span "Probar WhatsApp" at bounding box center [1124, 31] width 98 height 17
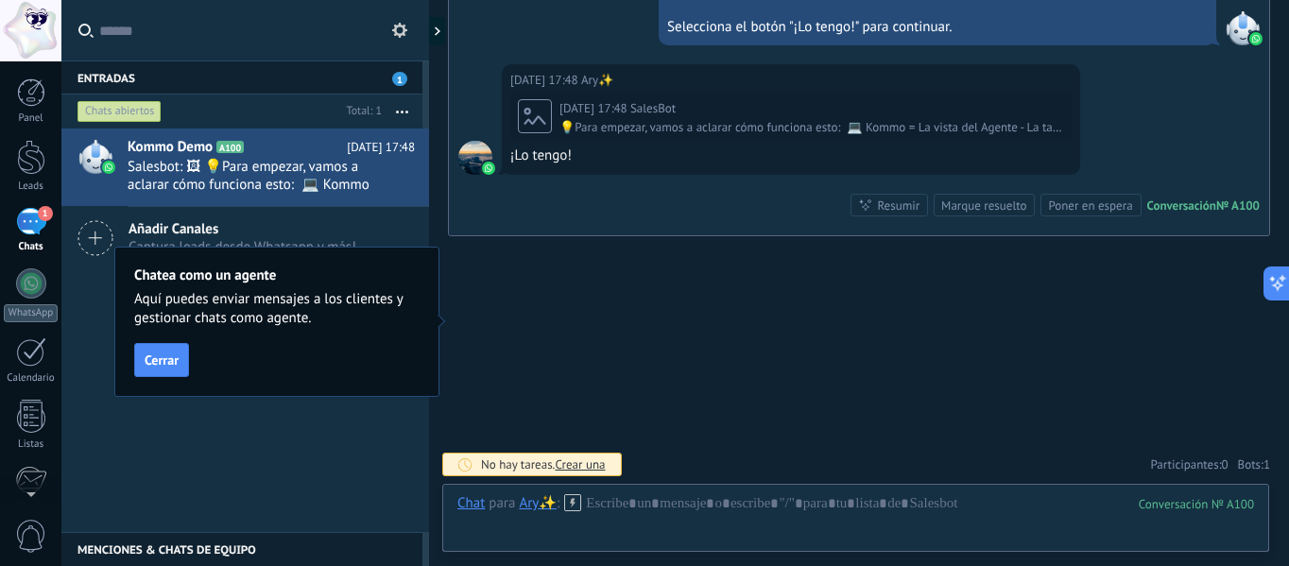
scroll to position [963, 0]
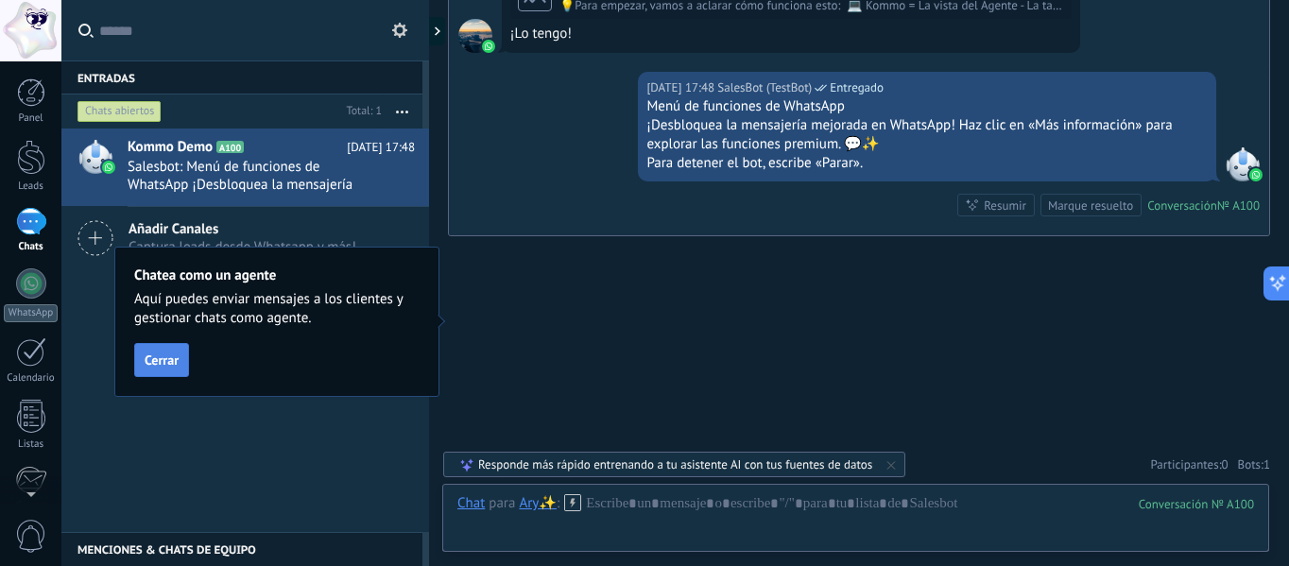
click at [166, 346] on button "Cerrar" at bounding box center [161, 360] width 55 height 34
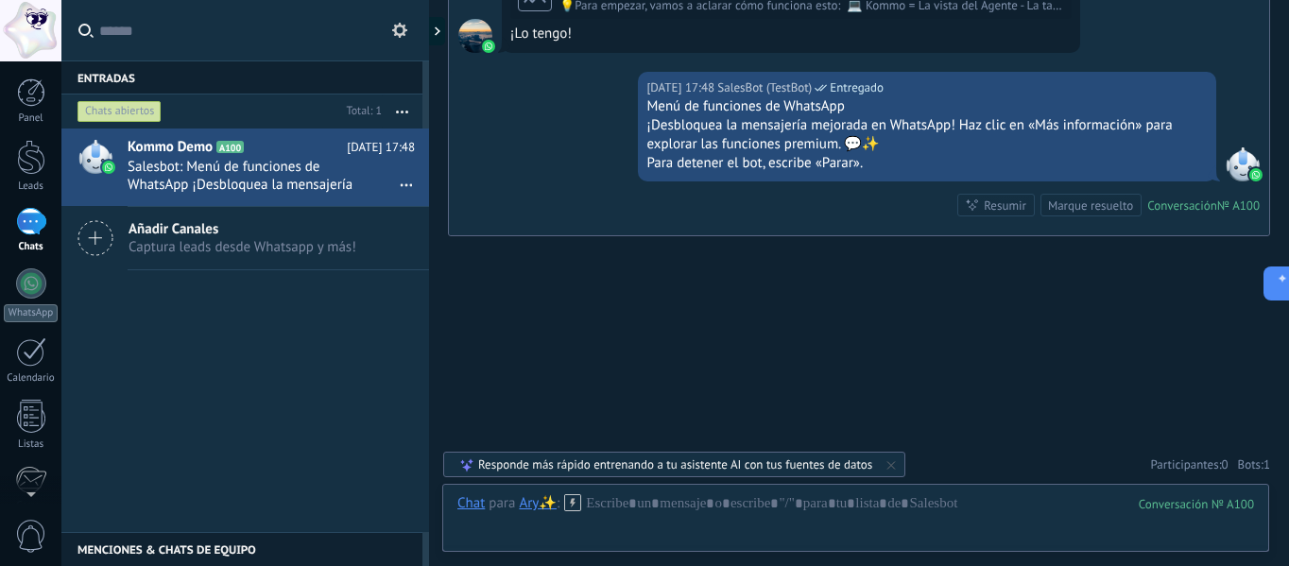
click at [142, 440] on div "Kommo Demo A100 [DATE] 17:48 Salesbot: Menú de funciones de WhatsApp ¡Desbloque…" at bounding box center [245, 331] width 368 height 404
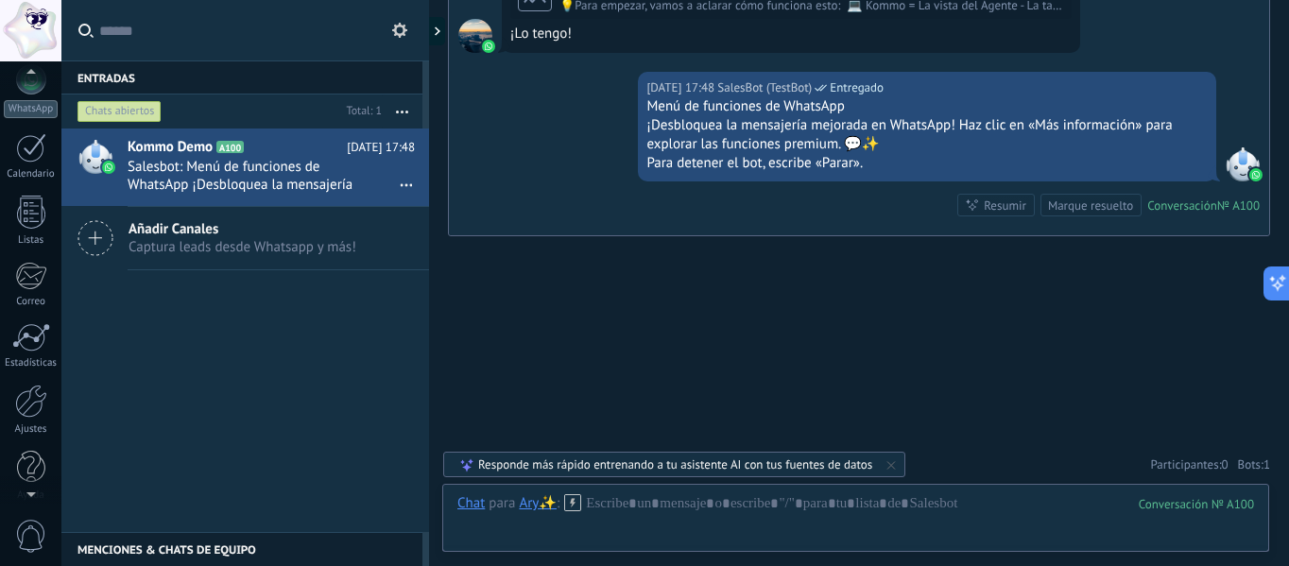
scroll to position [220, 0]
click at [26, 380] on div at bounding box center [31, 385] width 32 height 33
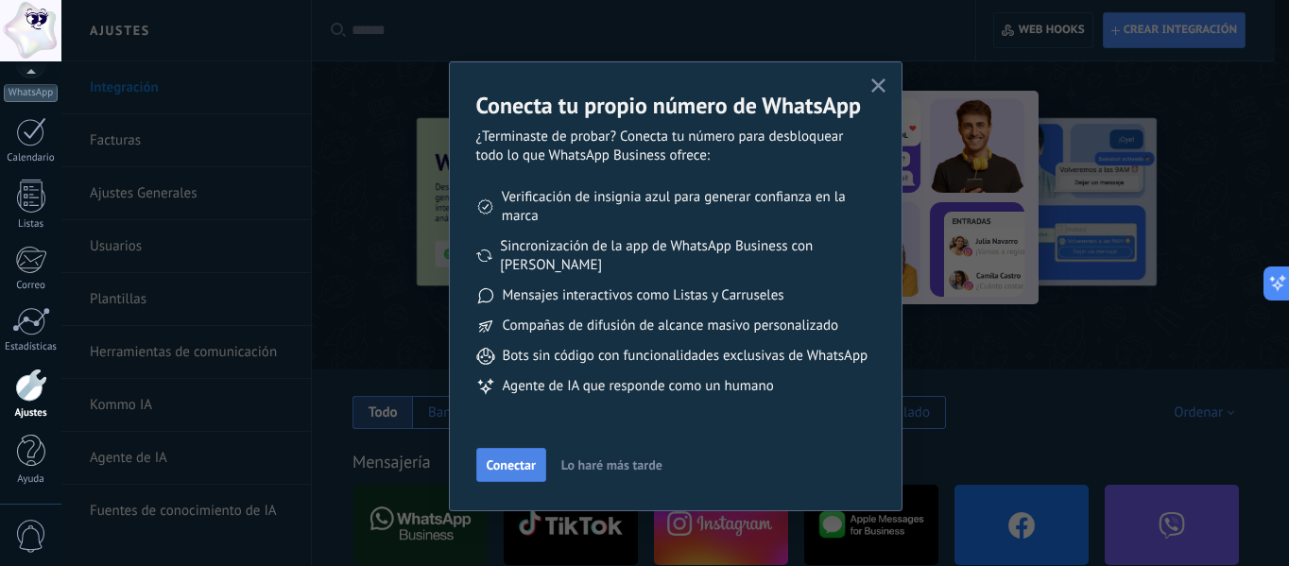
click at [529, 474] on button "Conectar" at bounding box center [511, 465] width 70 height 34
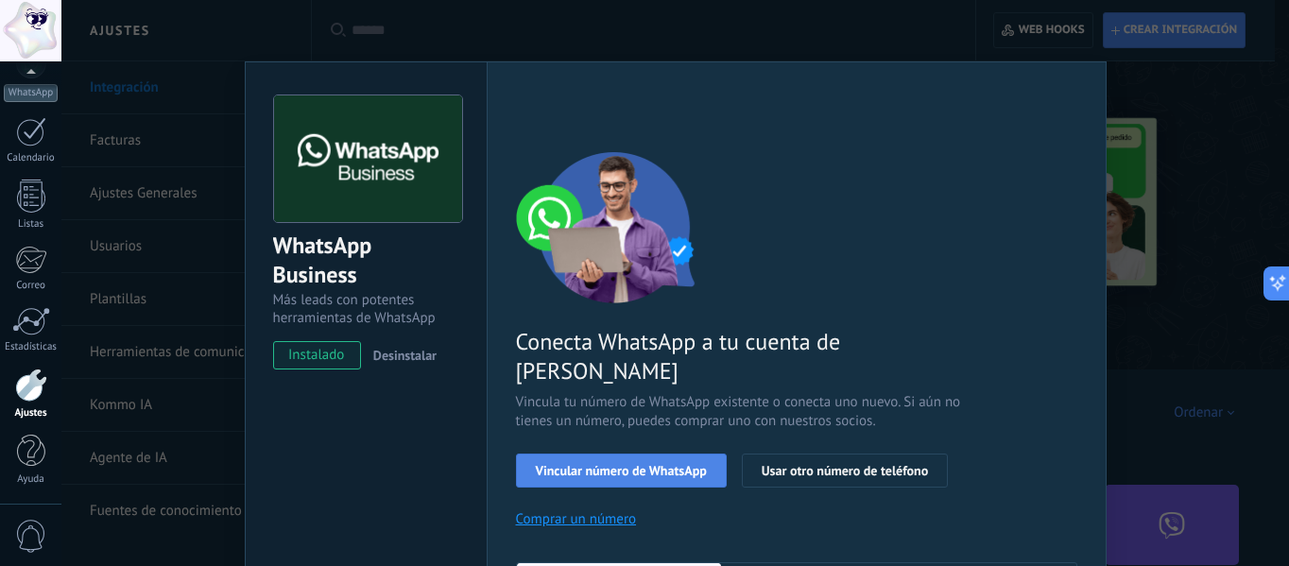
click at [622, 464] on span "Vincular número de WhatsApp" at bounding box center [621, 470] width 171 height 13
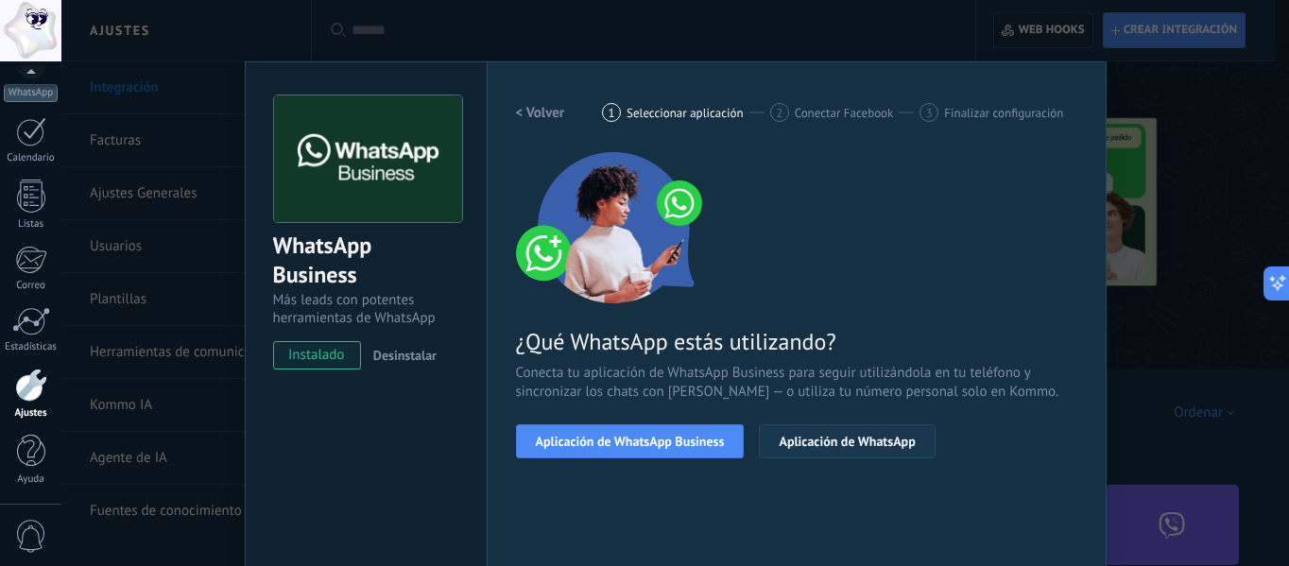
click at [828, 440] on span "Aplicación de WhatsApp" at bounding box center [847, 441] width 136 height 13
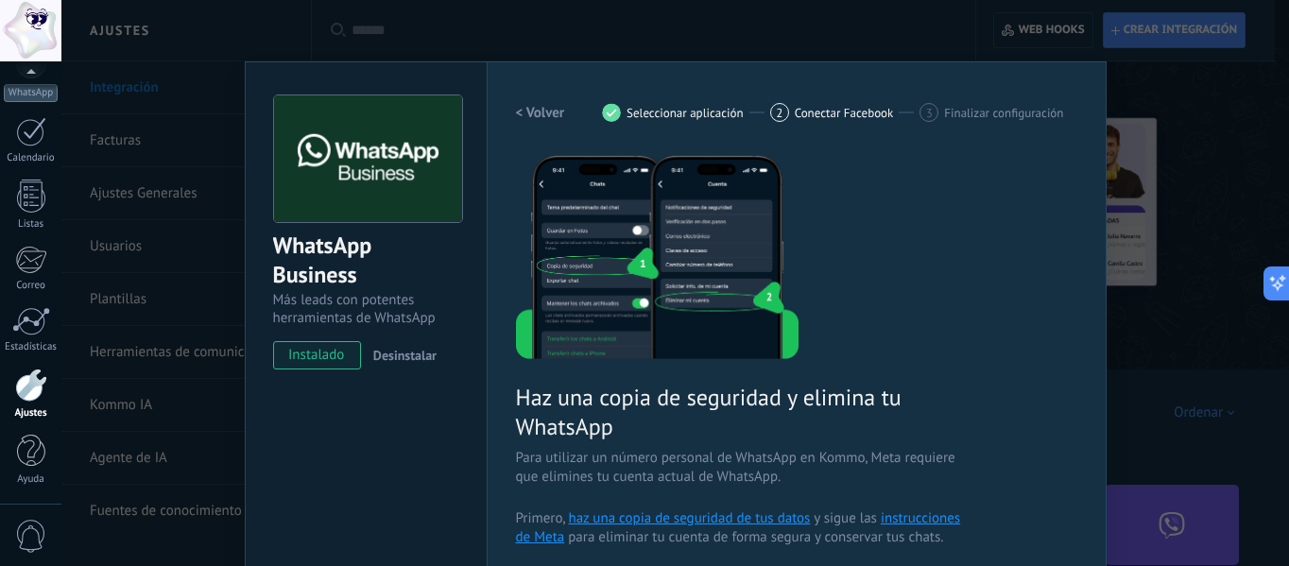
click at [110, 255] on div "WhatsApp Business Más leads con potentes herramientas de WhatsApp instalado Des…" at bounding box center [675, 283] width 1228 height 566
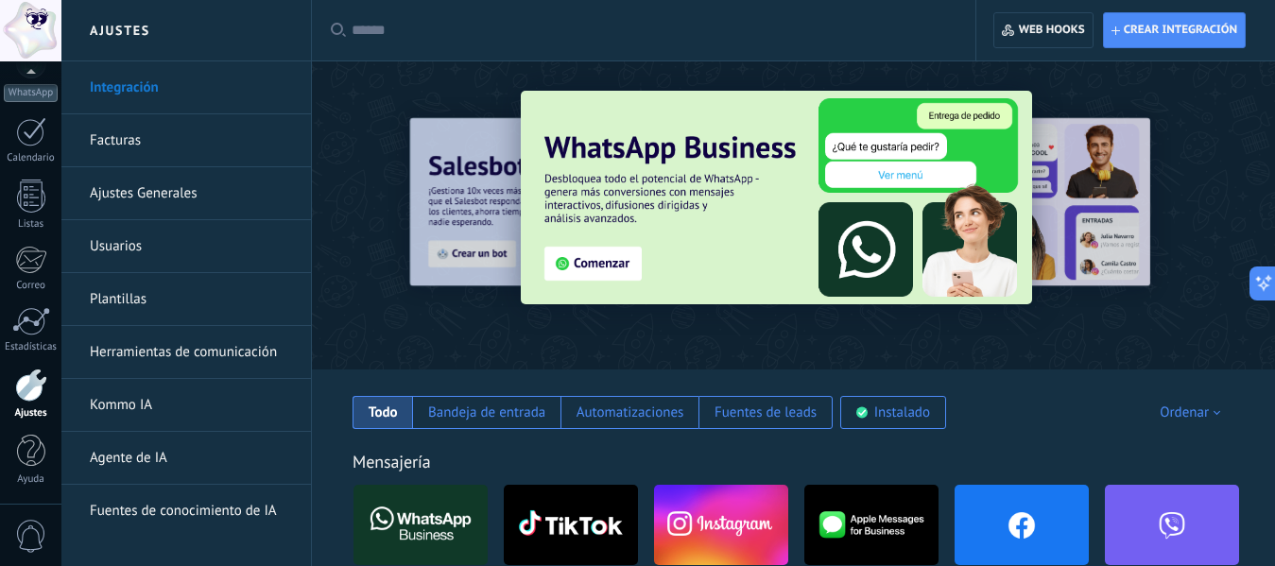
click at [150, 348] on link "Herramientas de comunicación" at bounding box center [191, 352] width 202 height 53
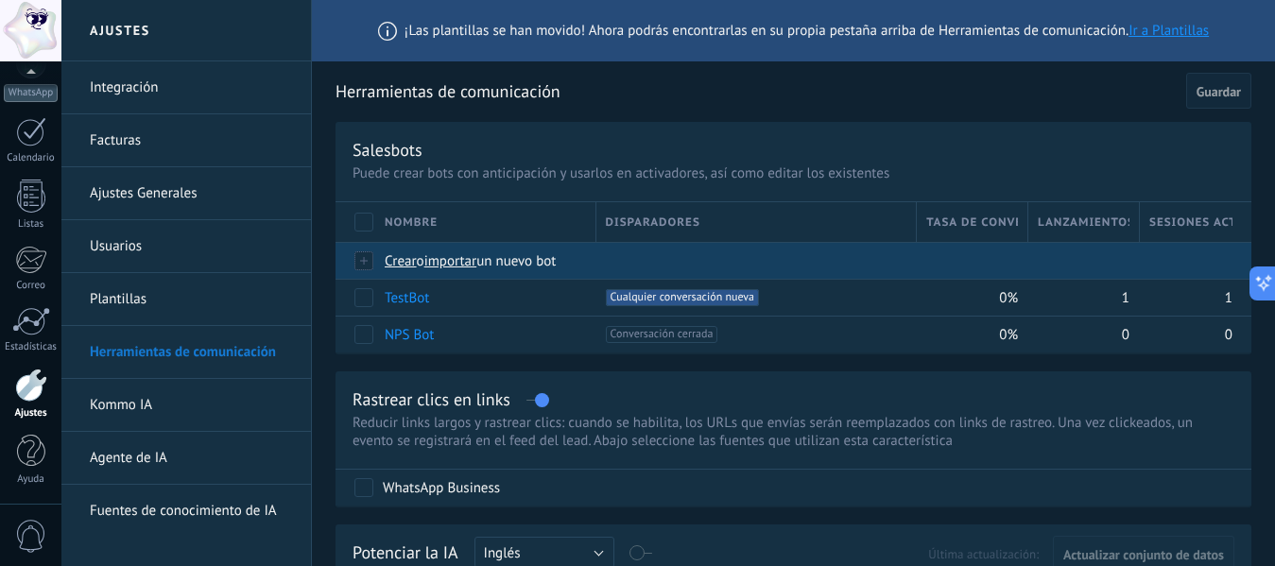
click at [399, 258] on span "Crear" at bounding box center [401, 261] width 32 height 18
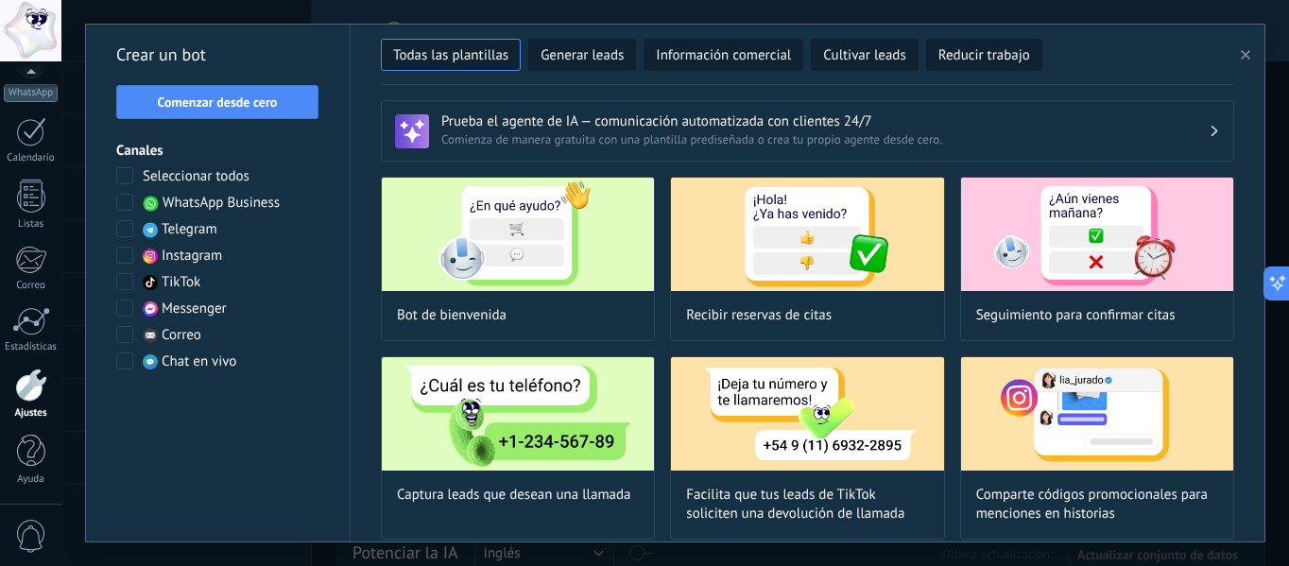
click at [124, 200] on span at bounding box center [124, 202] width 17 height 17
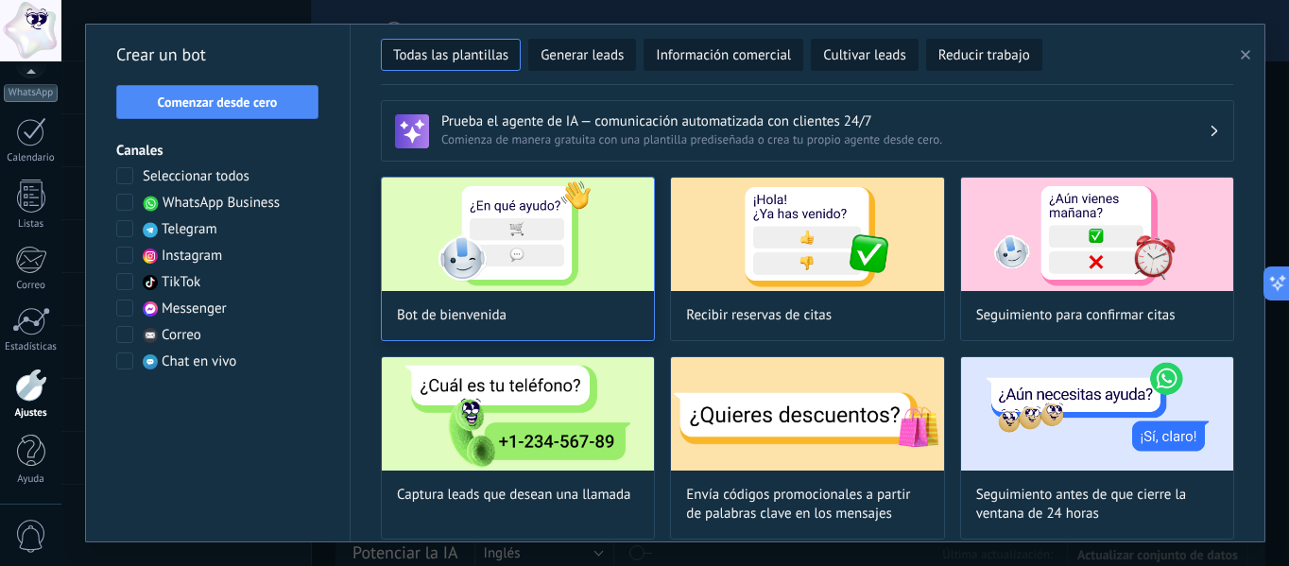
click at [460, 327] on div "Bot de bienvenida" at bounding box center [518, 259] width 274 height 164
type input "**********"
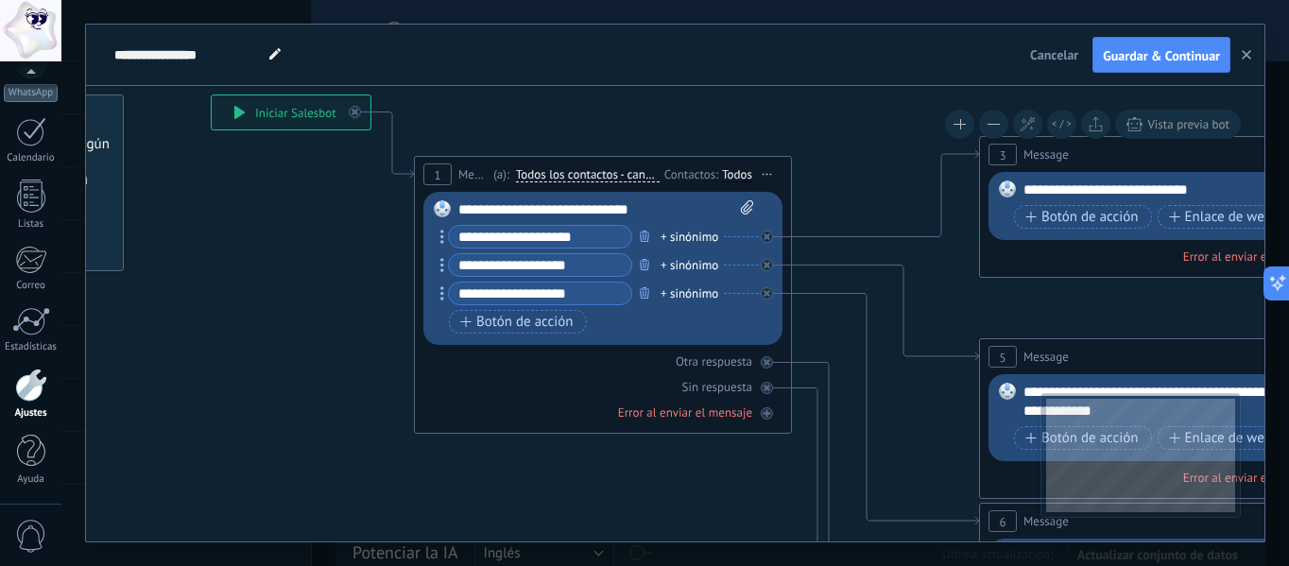
drag, startPoint x: 970, startPoint y: 236, endPoint x: 689, endPoint y: 122, distance: 303.1
click at [692, 108] on icon at bounding box center [1211, 566] width 2946 height 1888
